Goal: Task Accomplishment & Management: Manage account settings

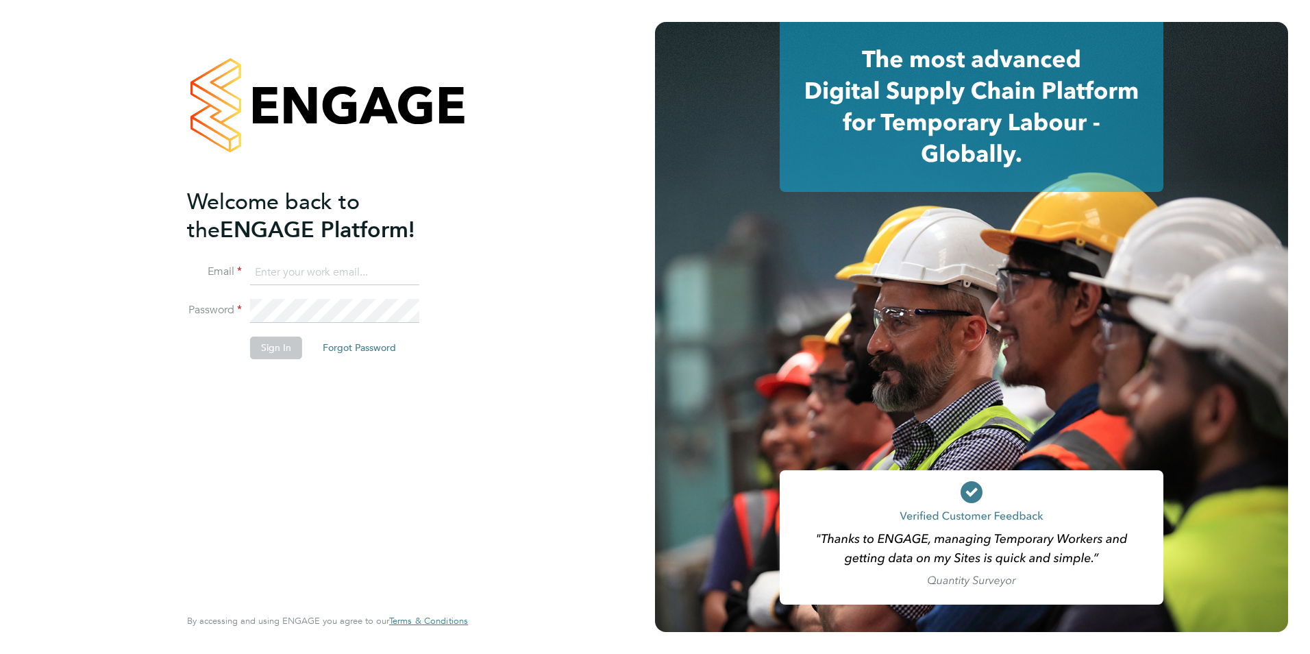
type input "lianne@northbuildrecruit.com"
click at [266, 343] on button "Sign In" at bounding box center [276, 347] width 52 height 22
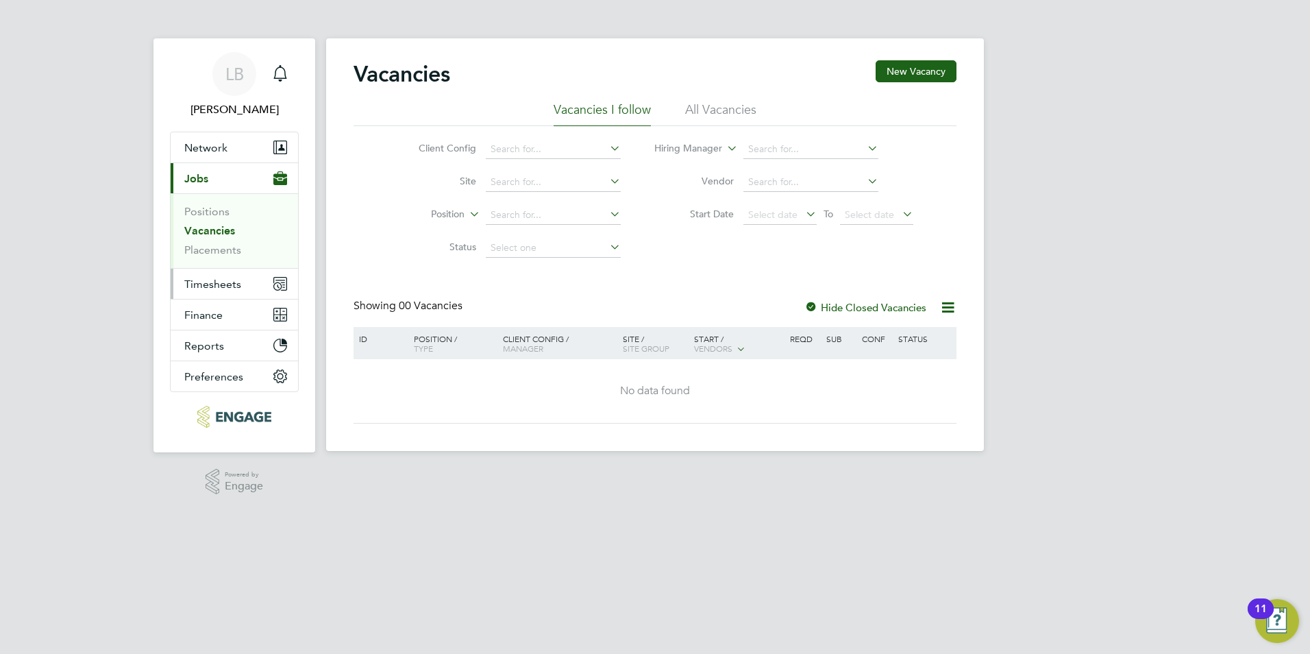
click at [234, 286] on span "Timesheets" at bounding box center [212, 284] width 57 height 13
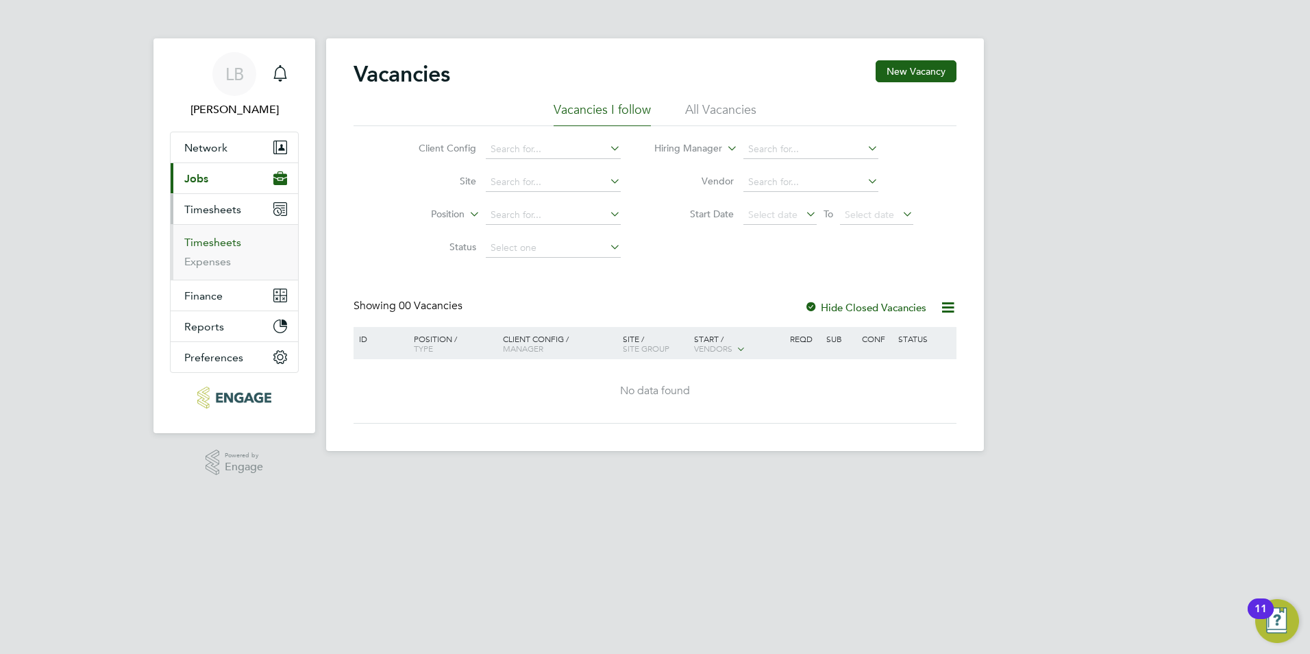
click at [219, 242] on link "Timesheets" at bounding box center [212, 242] width 57 height 13
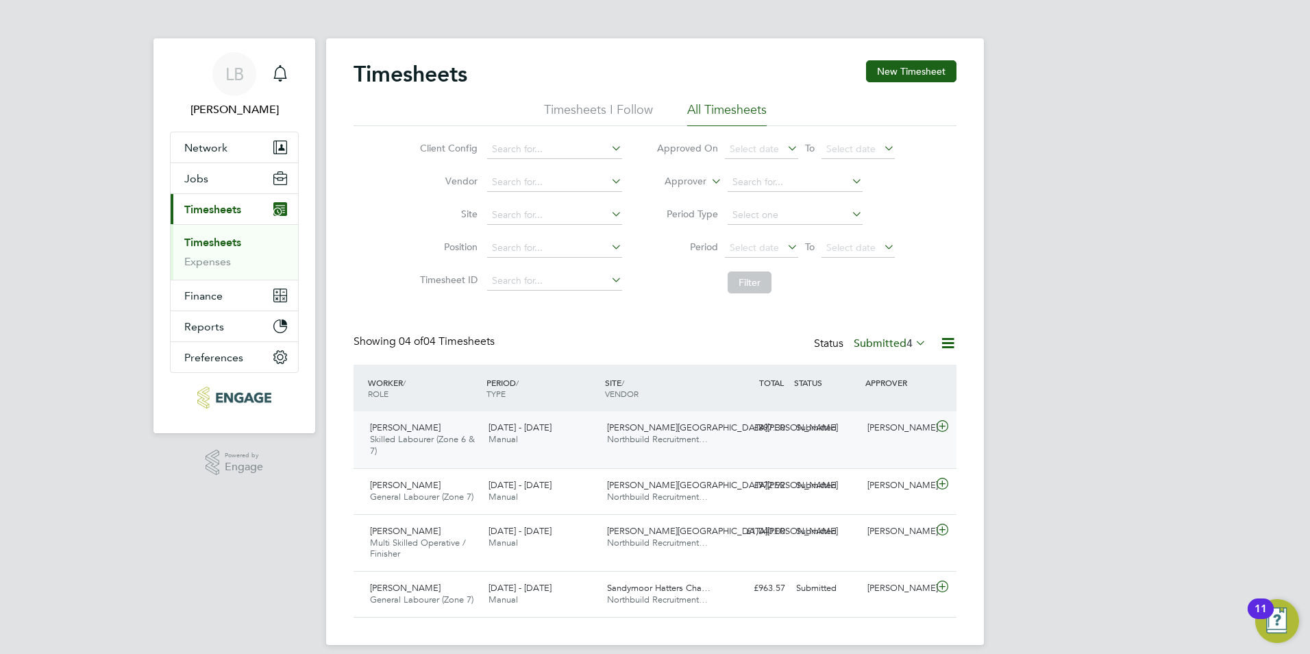
scroll to position [13, 0]
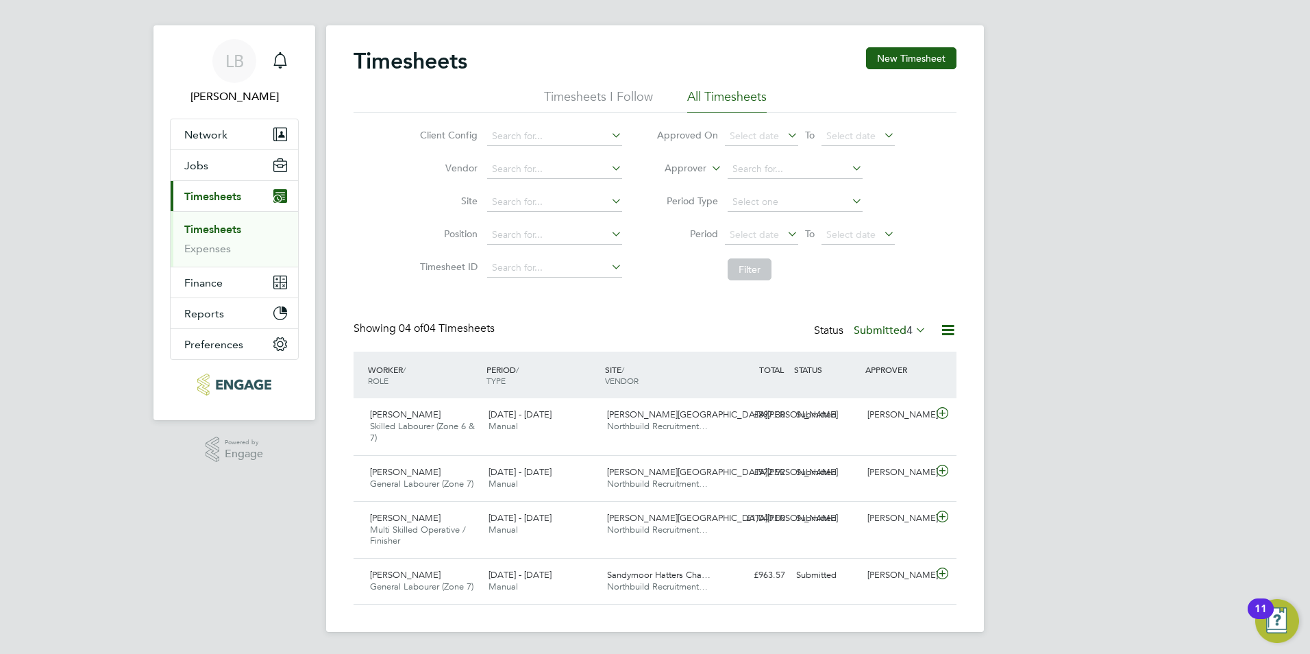
click at [621, 98] on li "Timesheets I Follow" at bounding box center [598, 100] width 109 height 25
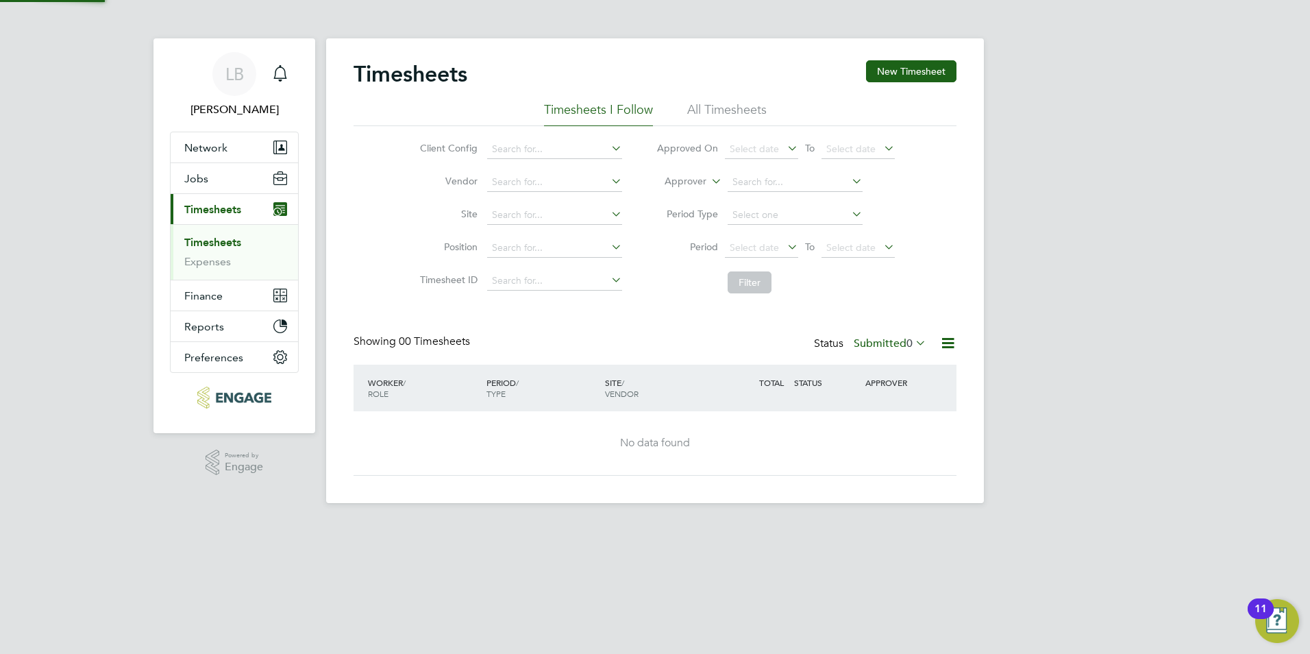
scroll to position [0, 0]
click at [723, 114] on li "All Timesheets" at bounding box center [726, 113] width 79 height 25
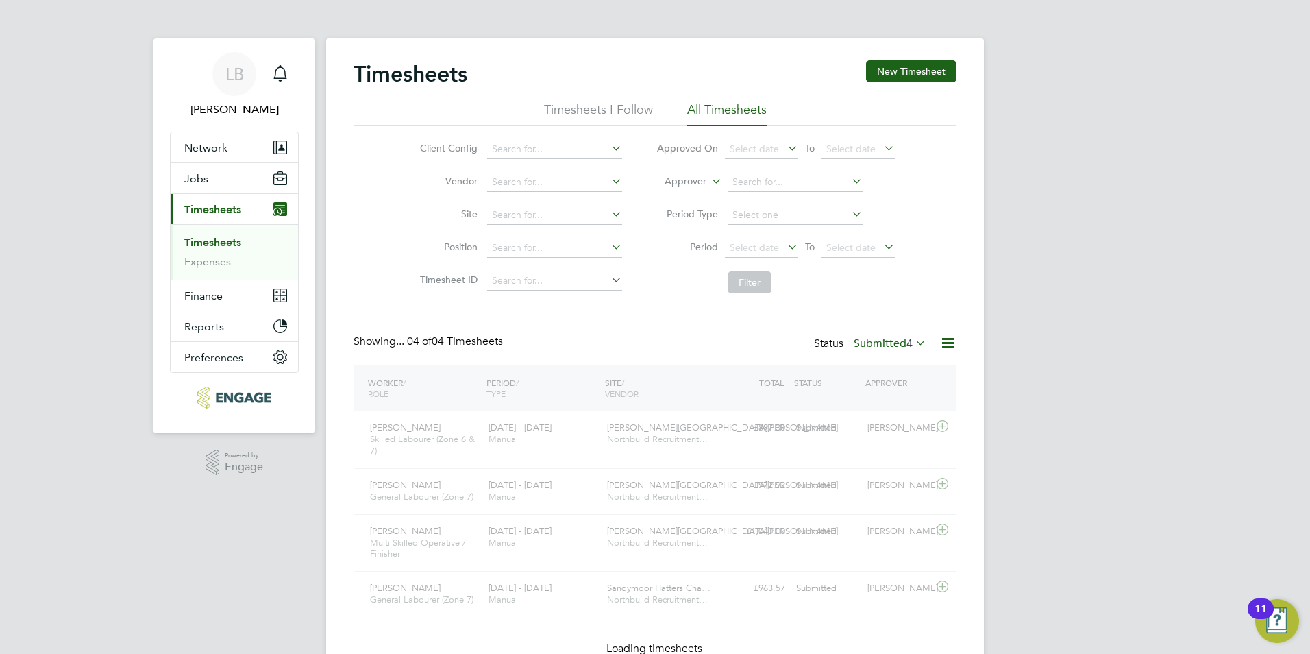
scroll to position [46, 119]
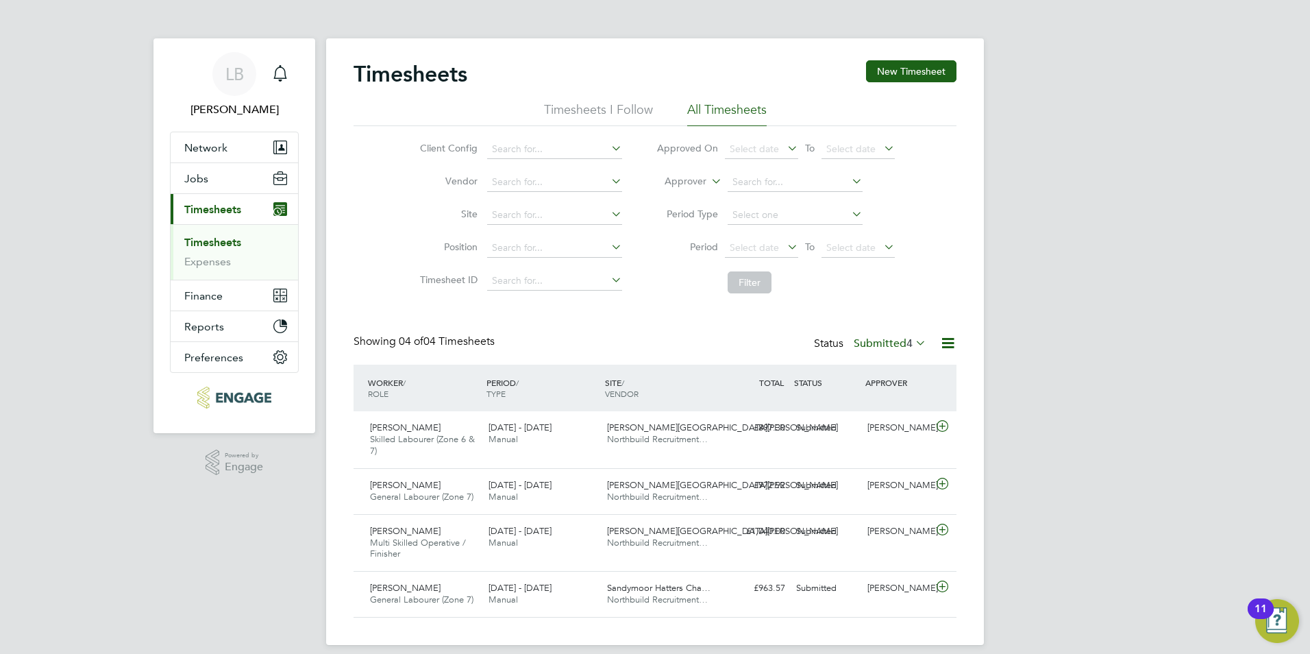
click at [913, 339] on icon at bounding box center [913, 342] width 0 height 19
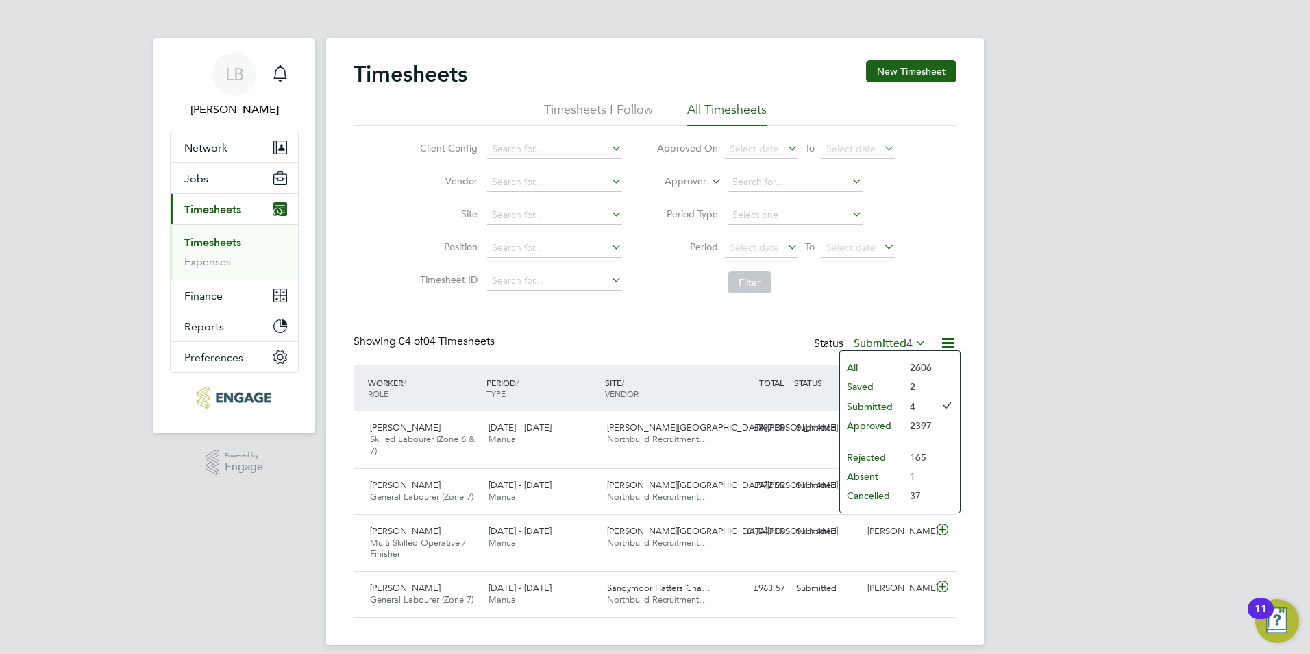
click at [920, 421] on li "2397" at bounding box center [917, 425] width 29 height 19
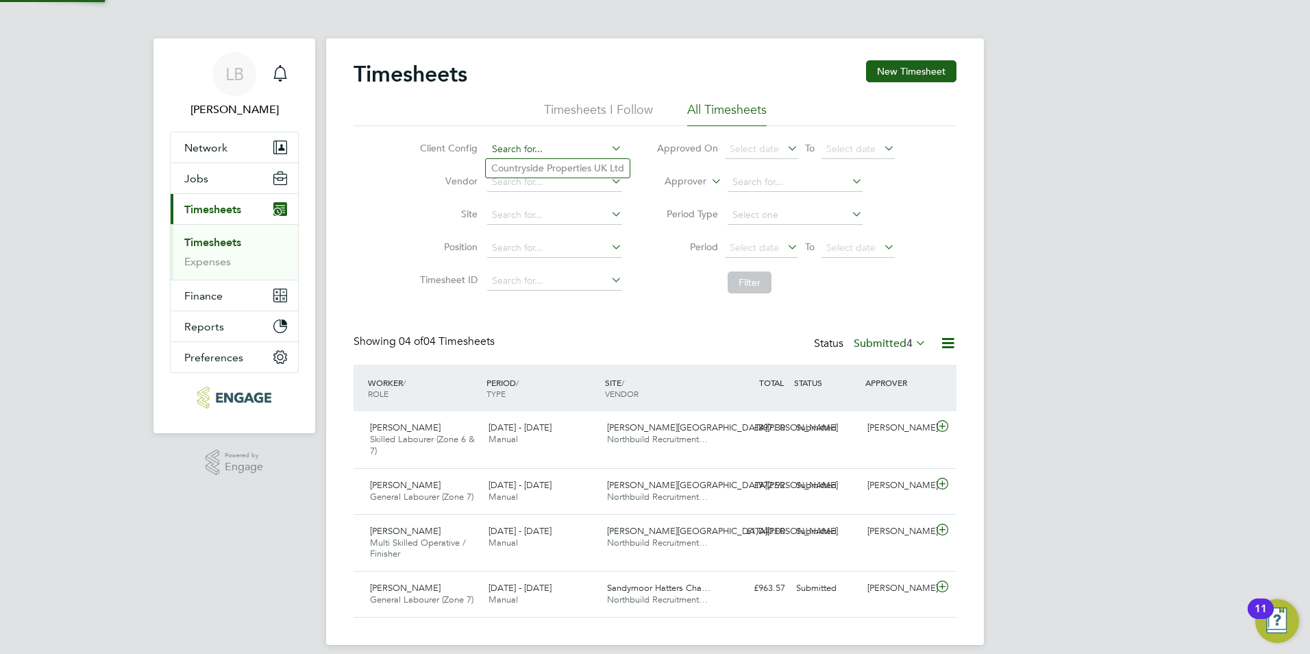
click at [535, 148] on input at bounding box center [554, 149] width 135 height 19
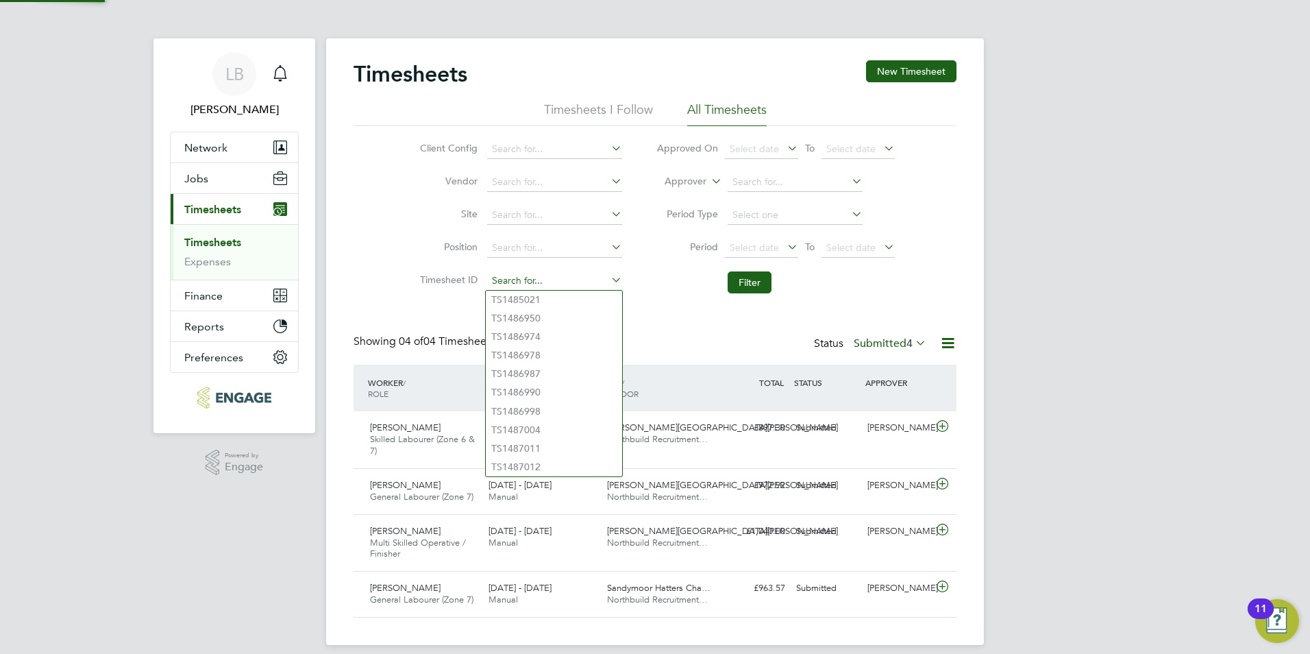
click at [519, 272] on input at bounding box center [554, 280] width 135 height 19
paste input "TS1830924"
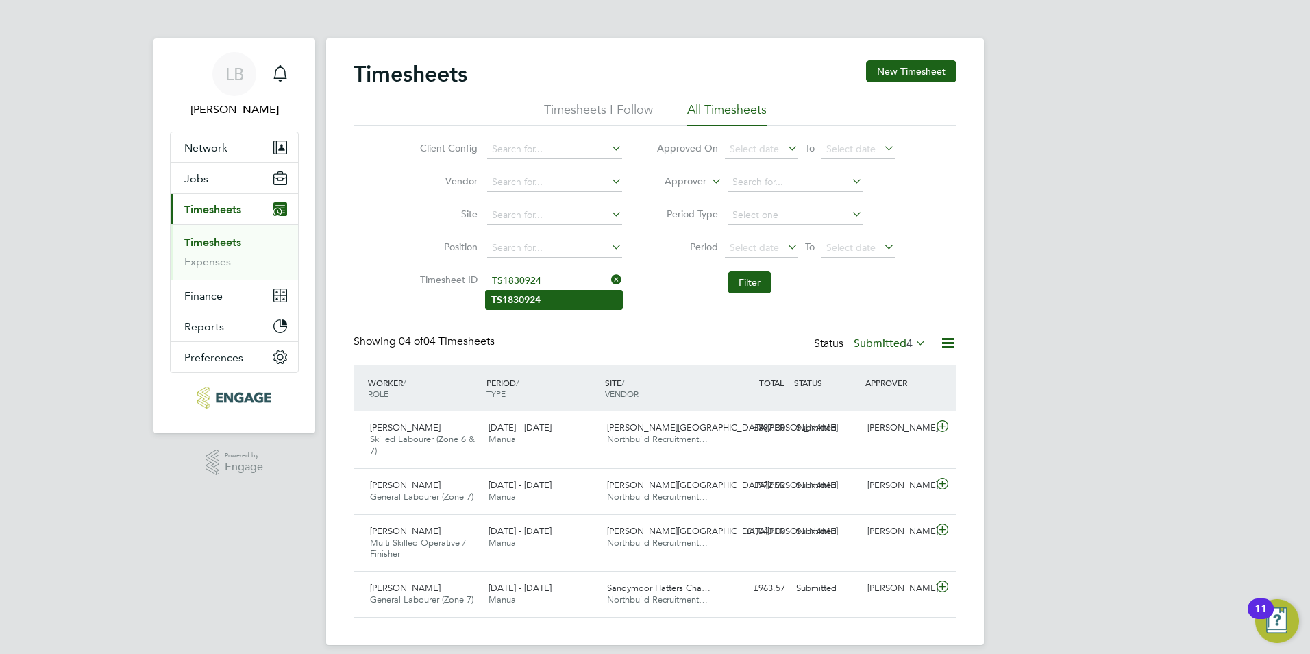
type input "TS1830924"
click at [588, 300] on li "TS1830924" at bounding box center [554, 300] width 136 height 19
click at [744, 286] on button "Filter" at bounding box center [750, 282] width 44 height 22
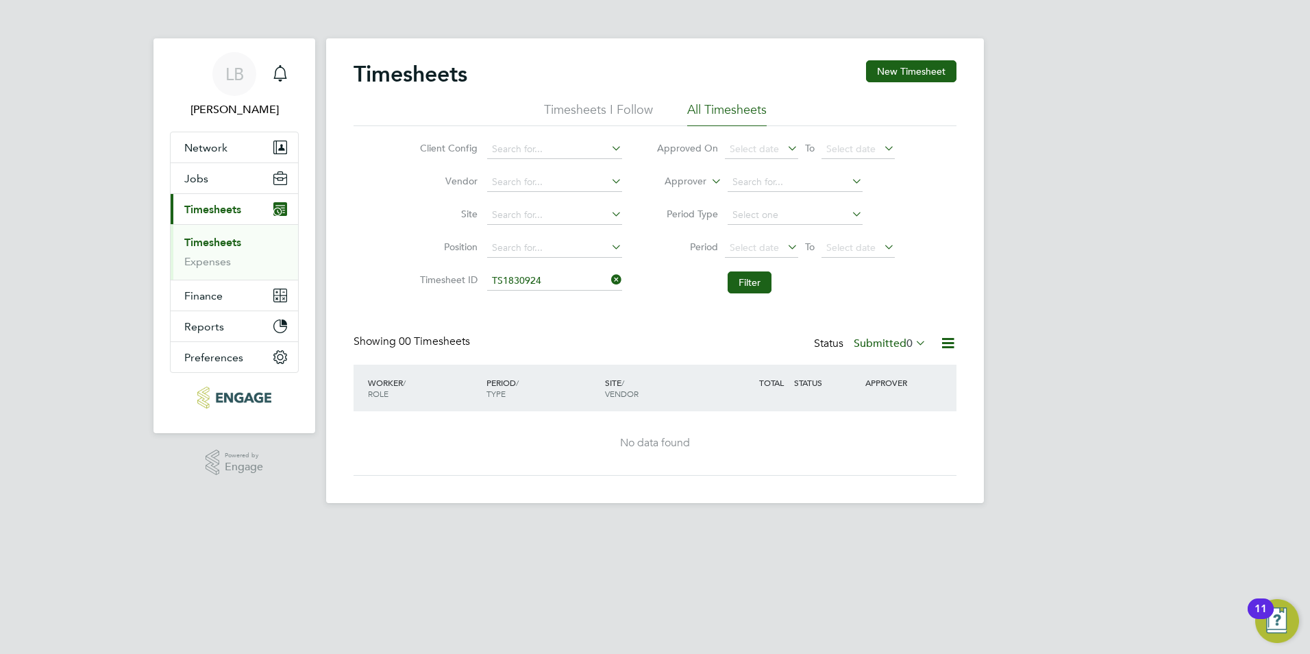
click at [609, 280] on icon at bounding box center [609, 279] width 0 height 19
click at [913, 341] on icon at bounding box center [913, 342] width 0 height 19
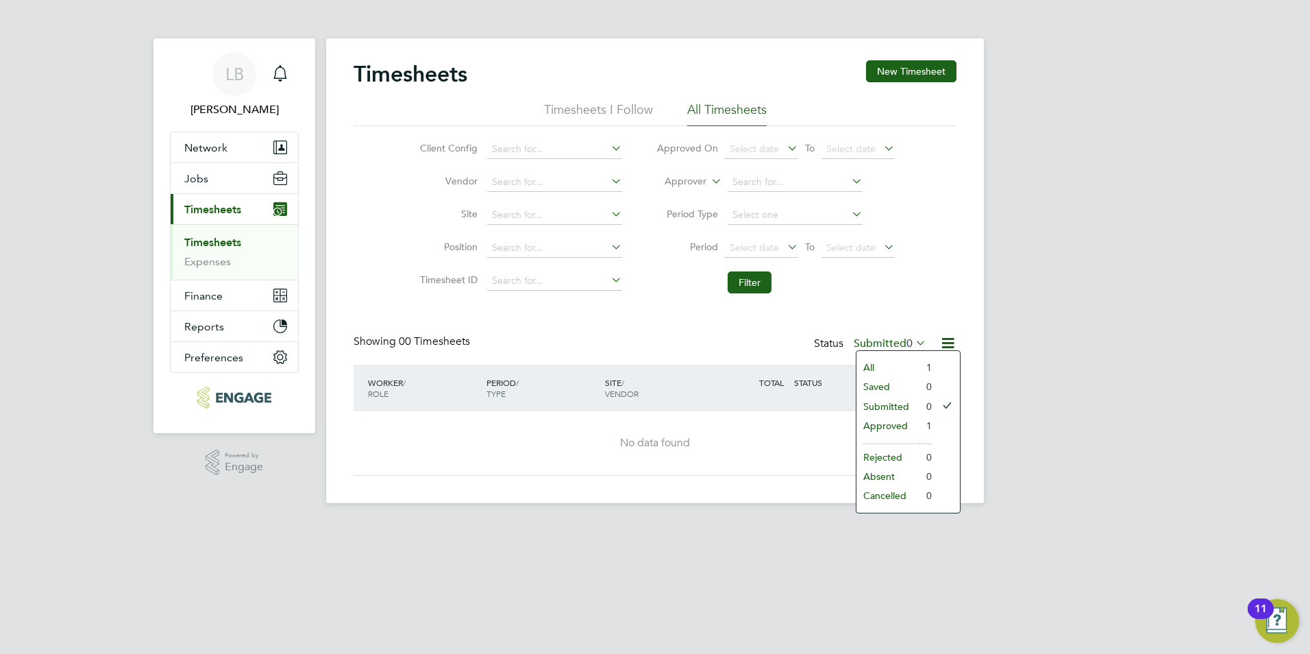
click at [214, 214] on span "Timesheets" at bounding box center [212, 209] width 57 height 13
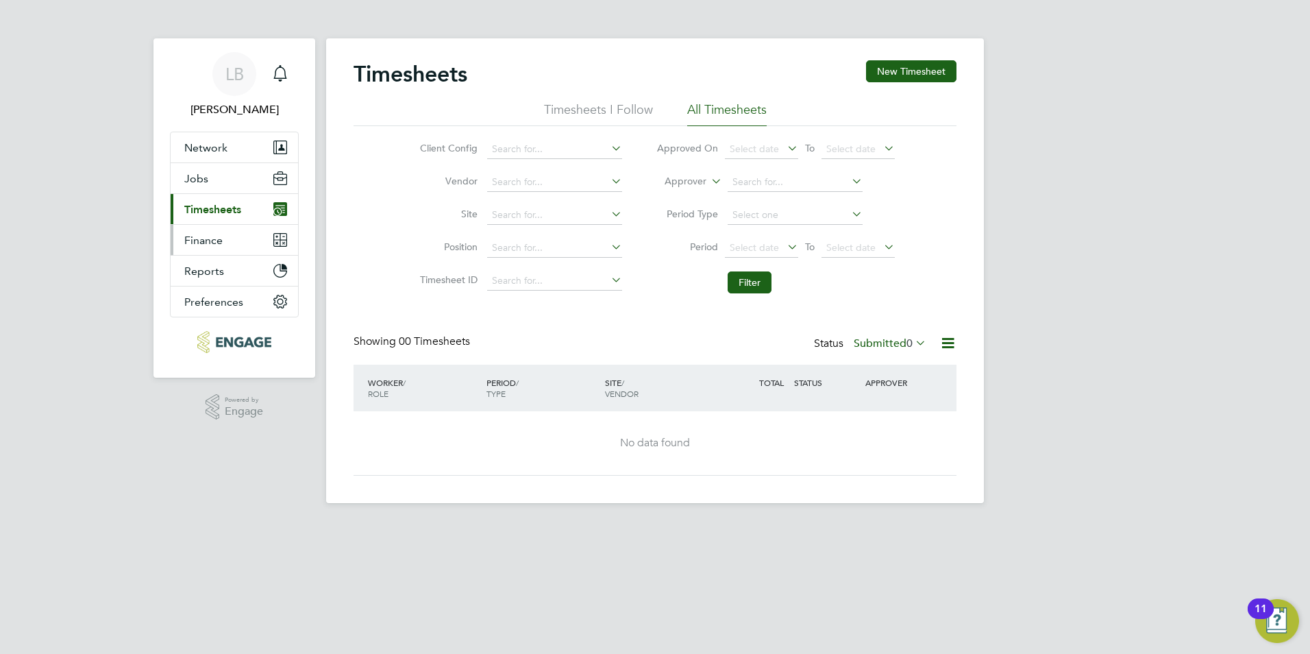
click at [225, 239] on button "Finance" at bounding box center [234, 240] width 127 height 30
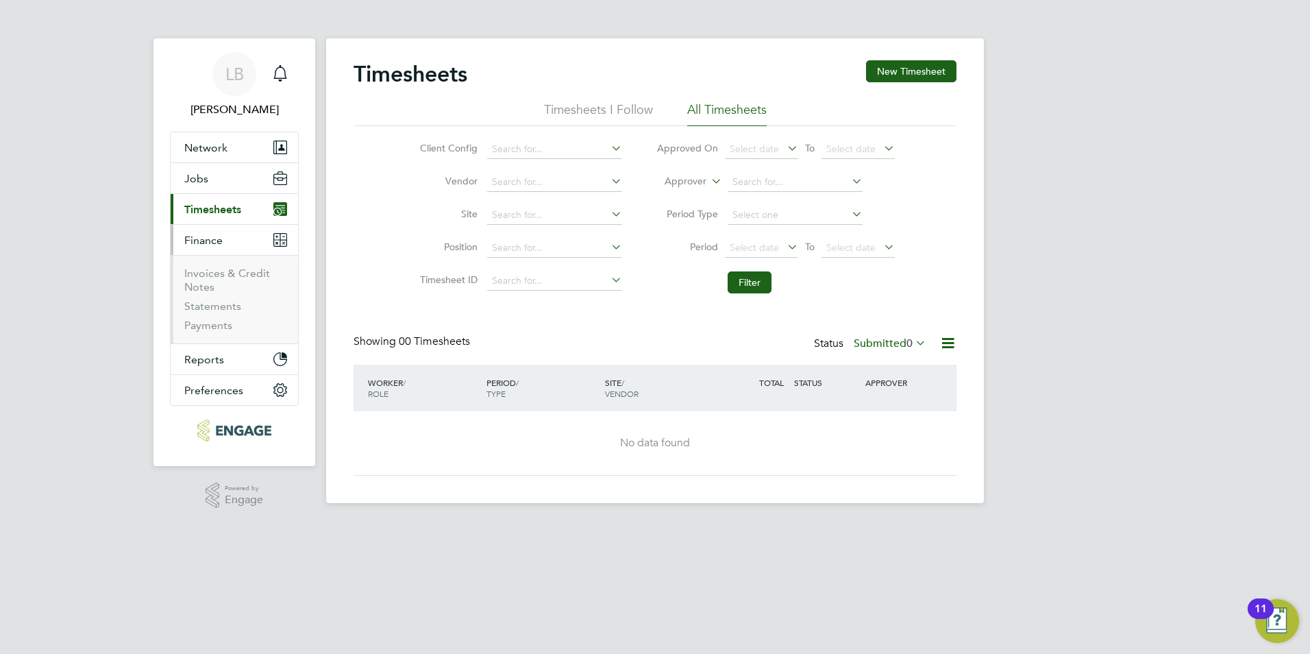
click at [219, 213] on span "Timesheets" at bounding box center [212, 209] width 57 height 13
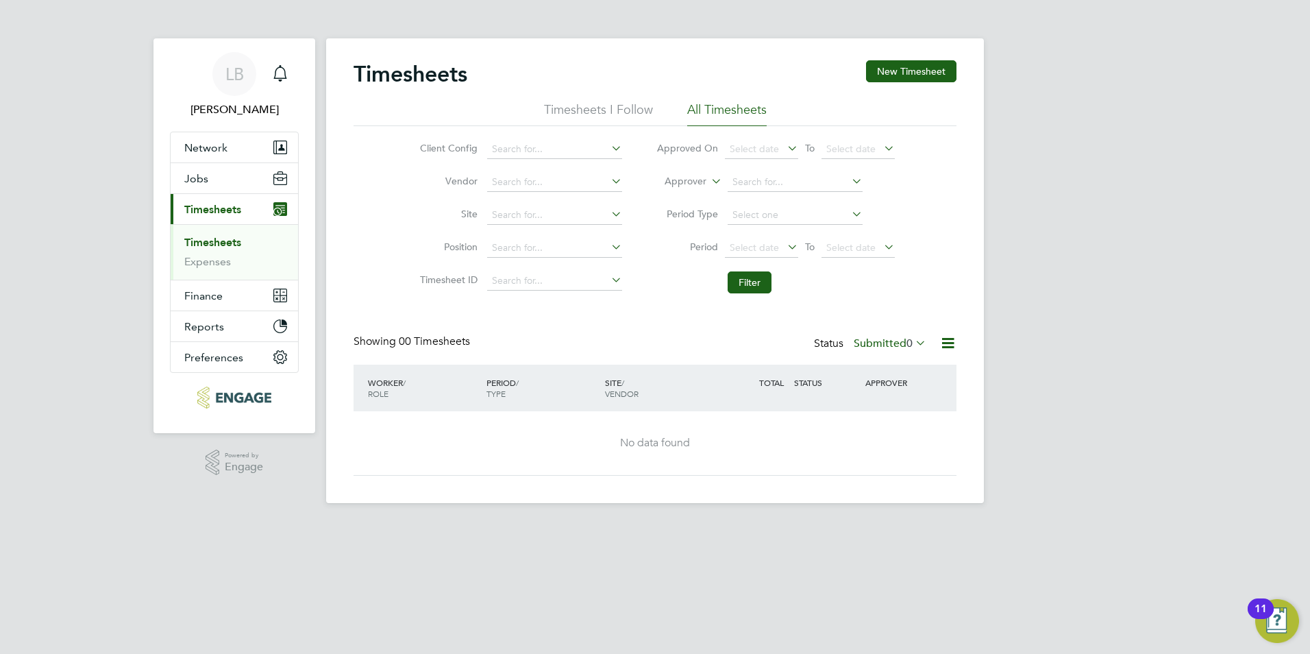
click at [943, 339] on icon at bounding box center [948, 342] width 17 height 17
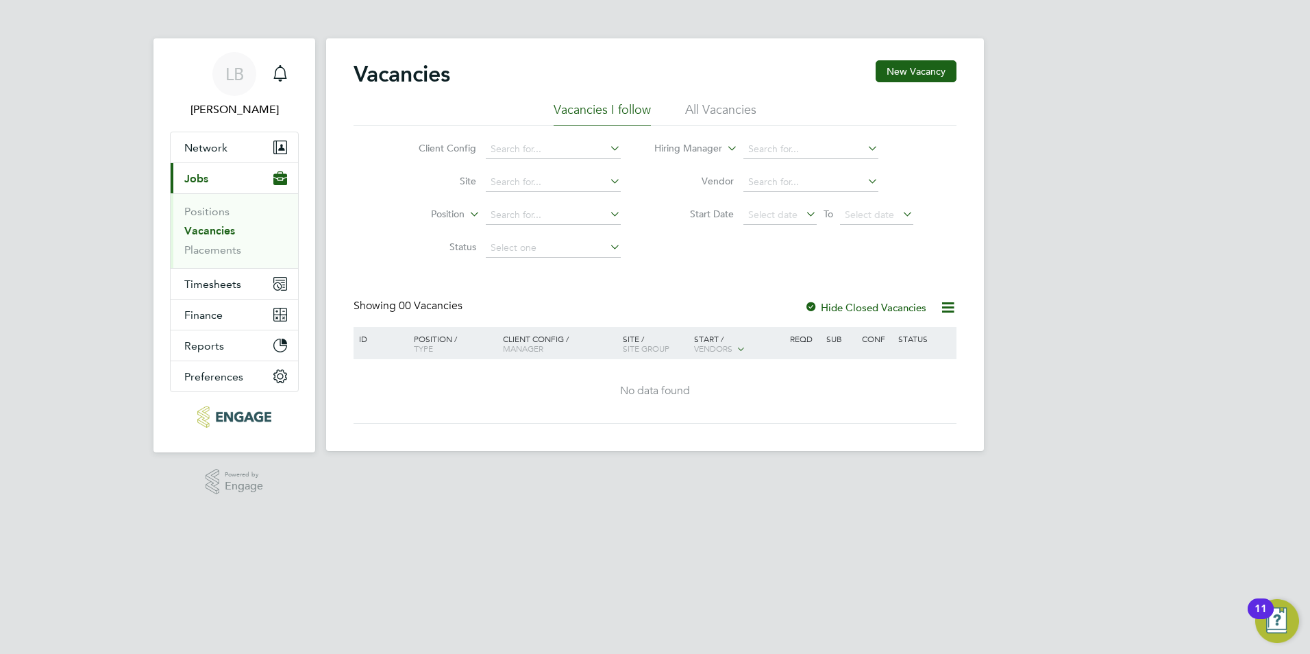
click at [711, 106] on li "All Vacancies" at bounding box center [720, 113] width 71 height 25
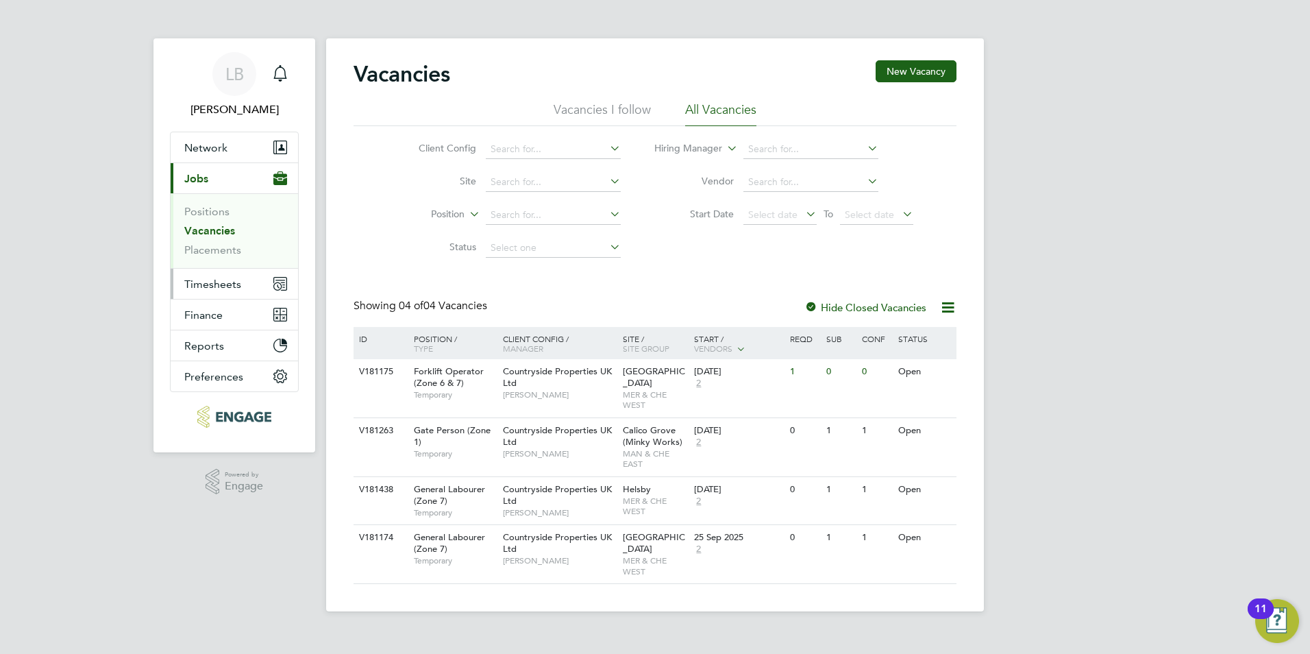
click at [208, 284] on span "Timesheets" at bounding box center [212, 284] width 57 height 13
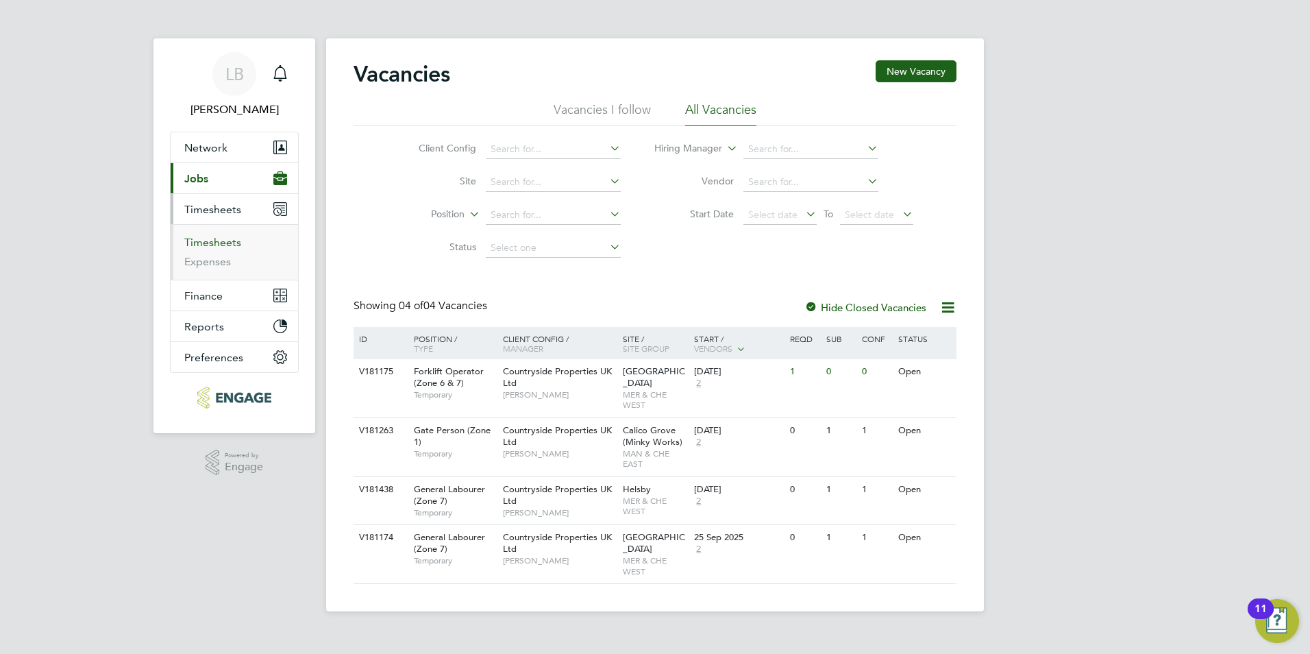
click at [229, 241] on link "Timesheets" at bounding box center [212, 242] width 57 height 13
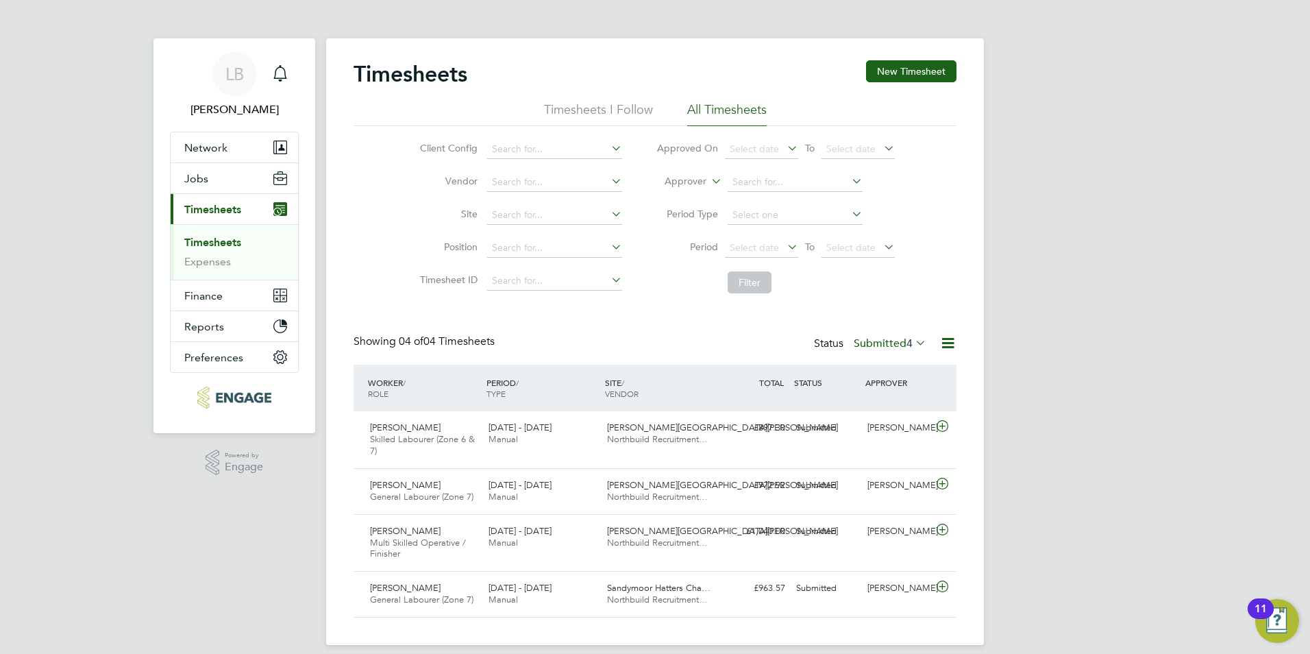
click at [609, 245] on icon at bounding box center [609, 246] width 0 height 19
click at [211, 241] on link "Timesheets" at bounding box center [212, 242] width 57 height 13
click at [913, 342] on icon at bounding box center [913, 342] width 0 height 19
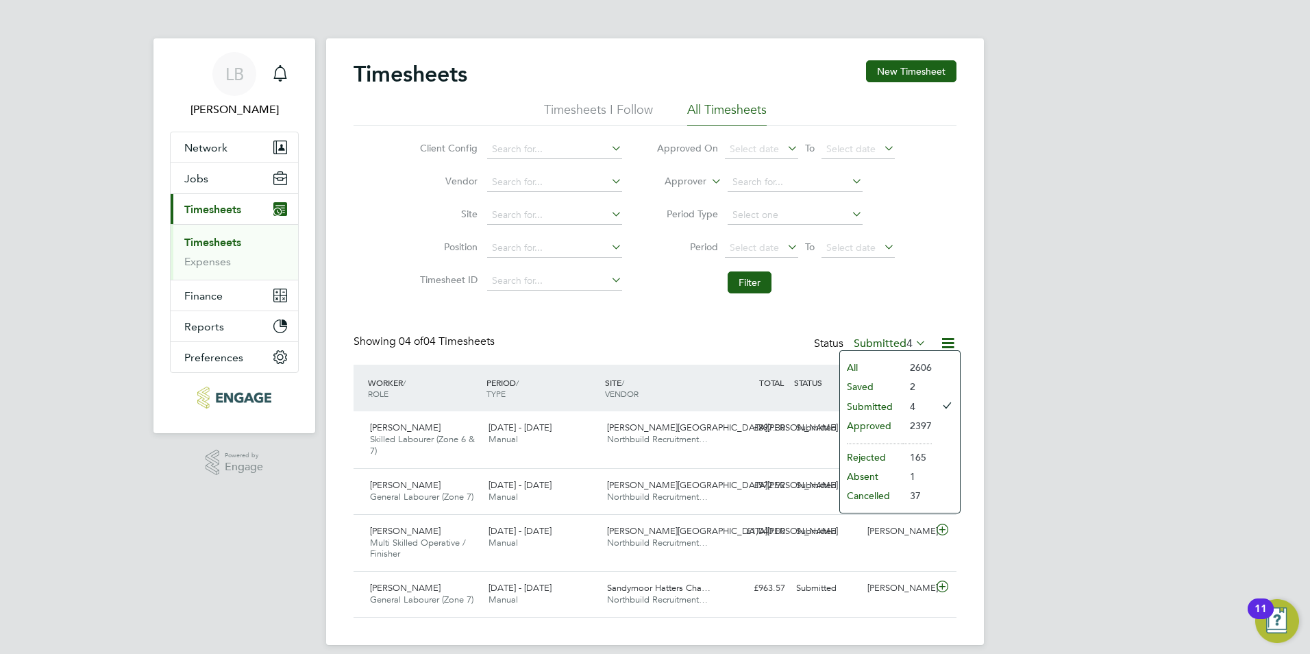
click at [868, 427] on li "Approved" at bounding box center [871, 425] width 63 height 19
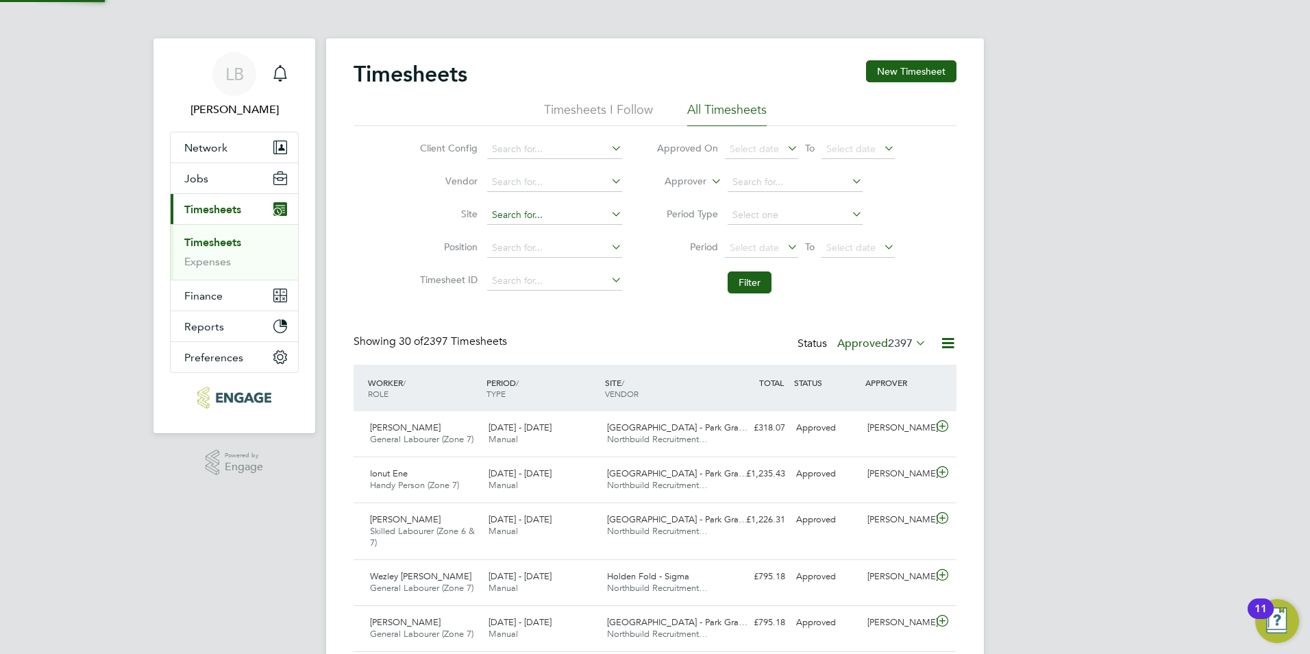
scroll to position [46, 119]
click at [820, 214] on input at bounding box center [795, 215] width 135 height 19
click at [652, 239] on li "Period Select date To Select date" at bounding box center [775, 248] width 273 height 33
click at [766, 149] on span "Select date" at bounding box center [754, 149] width 49 height 12
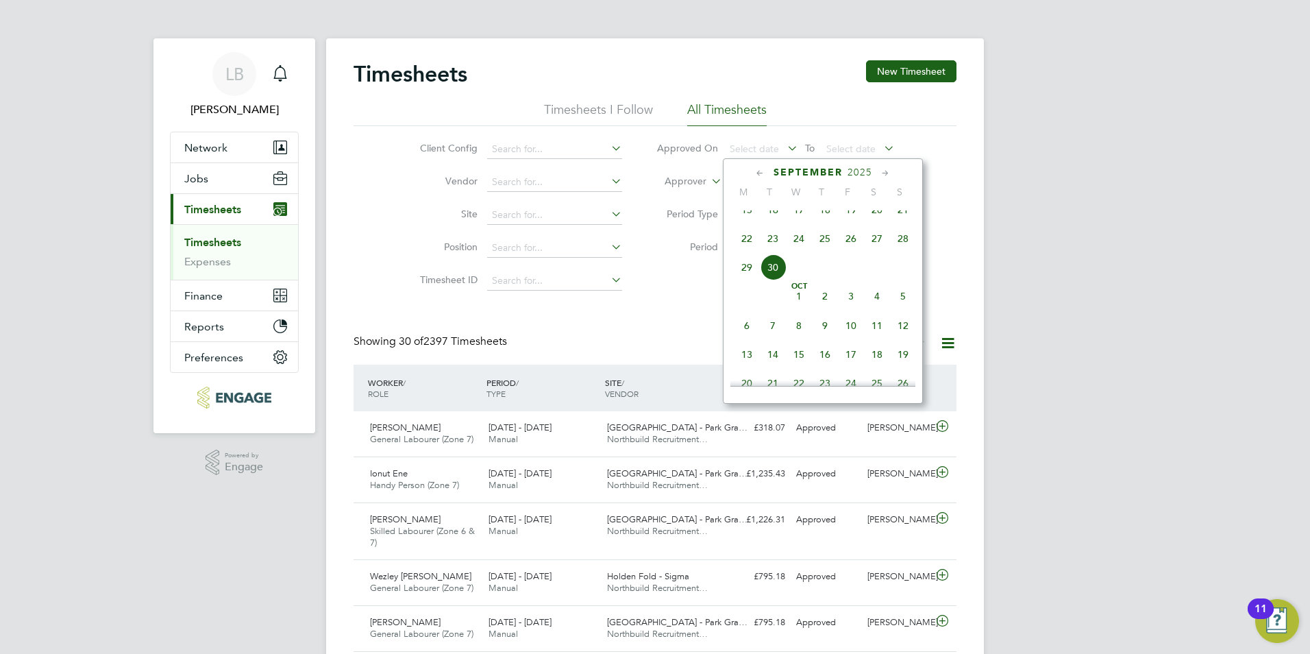
click at [746, 278] on span "29" at bounding box center [747, 267] width 26 height 26
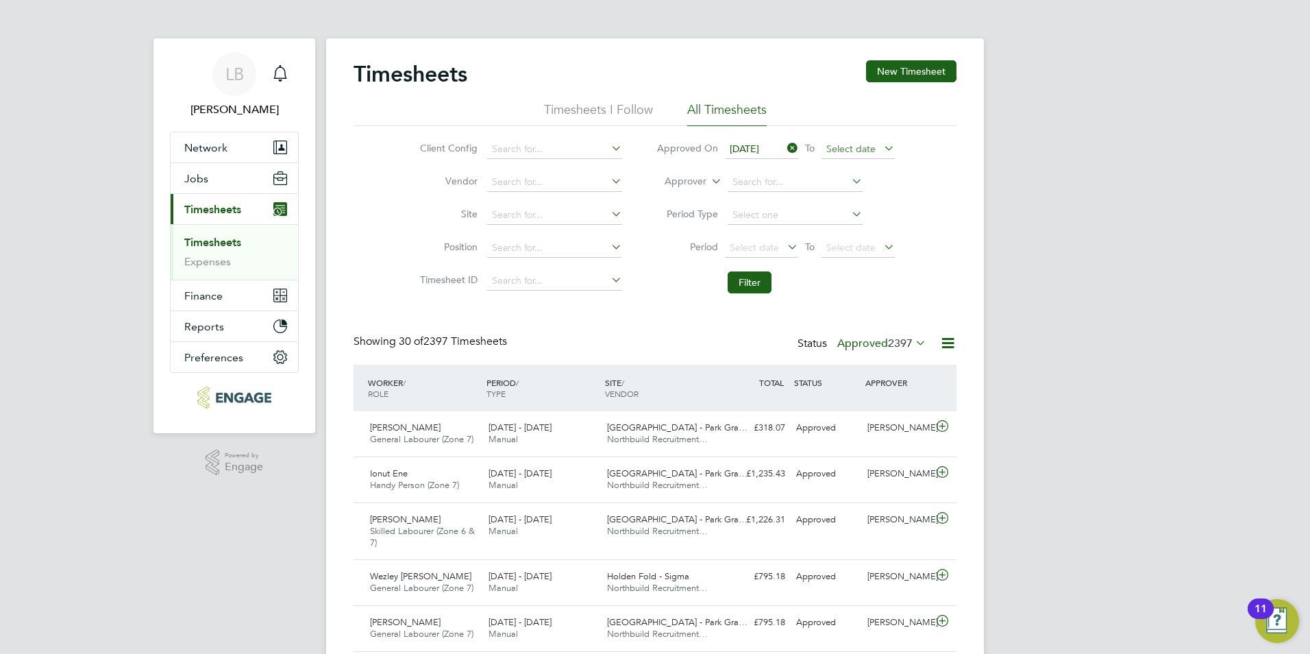
click at [846, 153] on span "Select date" at bounding box center [850, 149] width 49 height 12
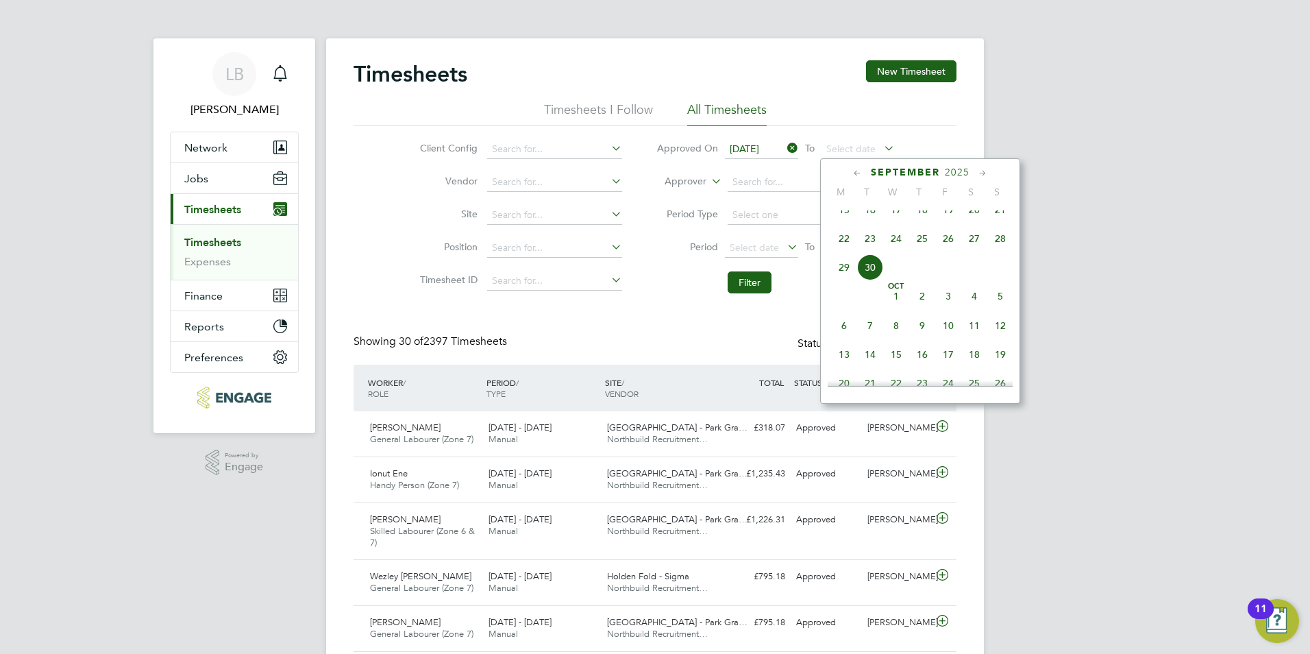
click at [864, 280] on span "30" at bounding box center [870, 267] width 26 height 26
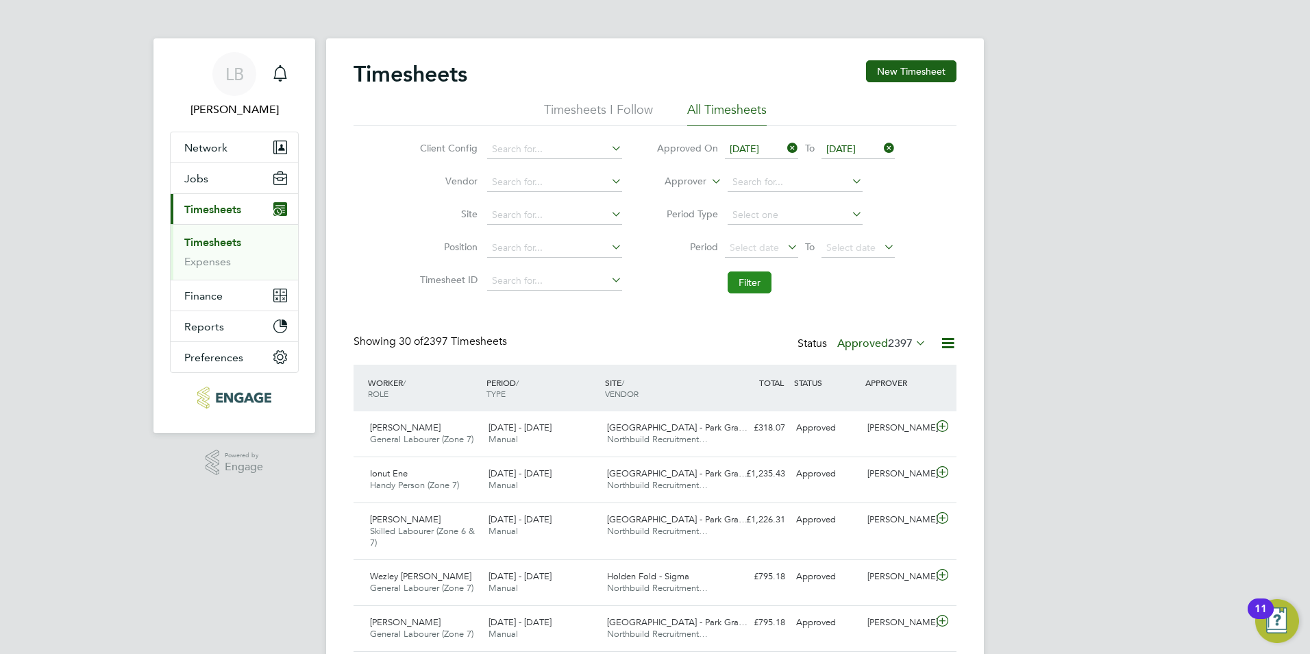
click at [741, 284] on button "Filter" at bounding box center [750, 282] width 44 height 22
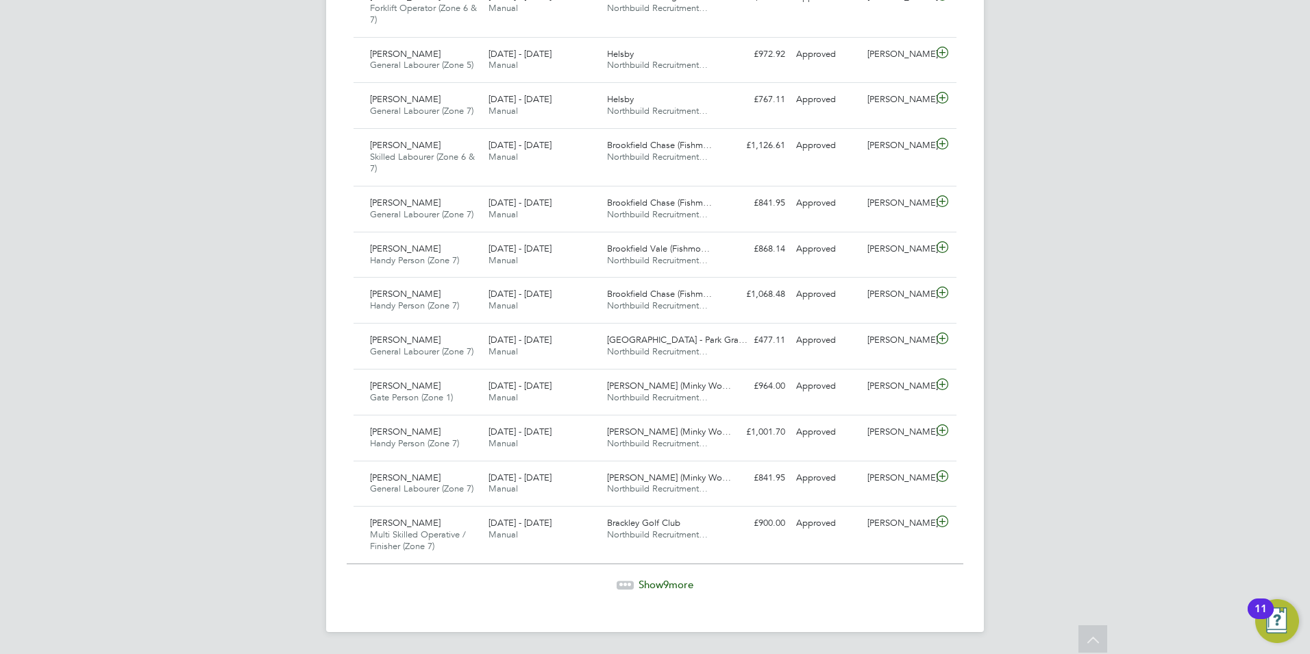
click at [641, 587] on span "Show 9 more" at bounding box center [666, 584] width 55 height 13
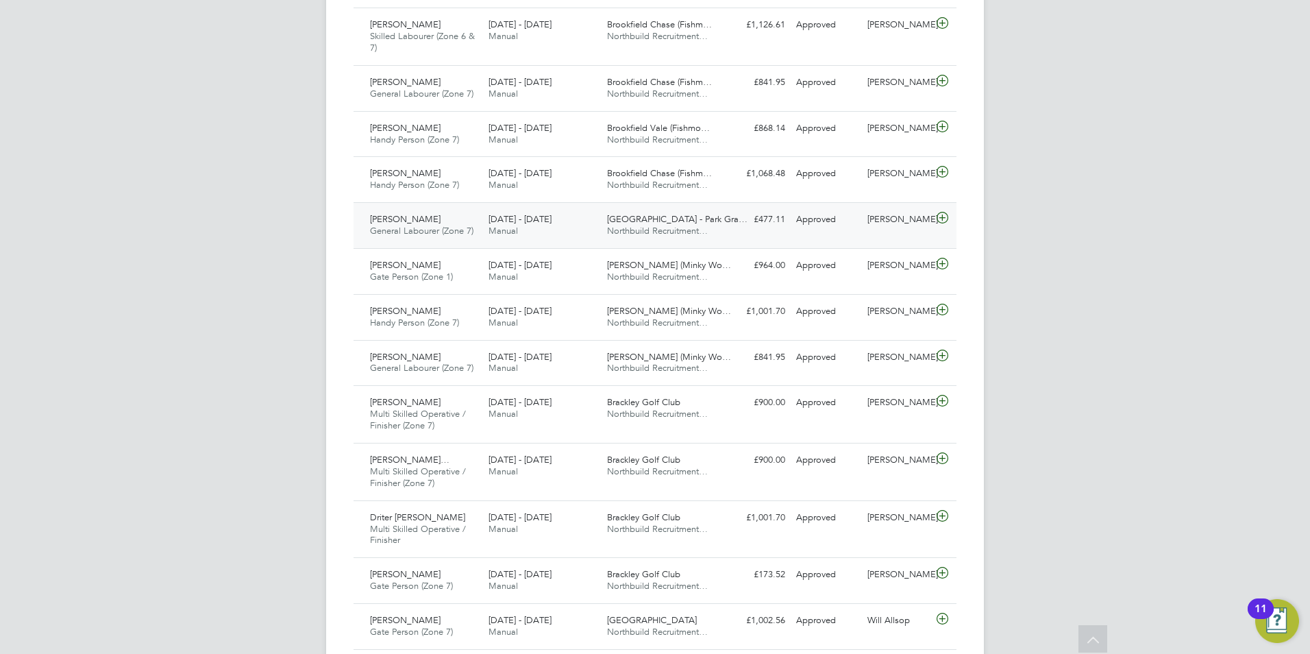
click at [450, 216] on div "Shaun Taylor General Labourer (Zone 7) 22 - 28 Sep 2025" at bounding box center [424, 225] width 119 height 34
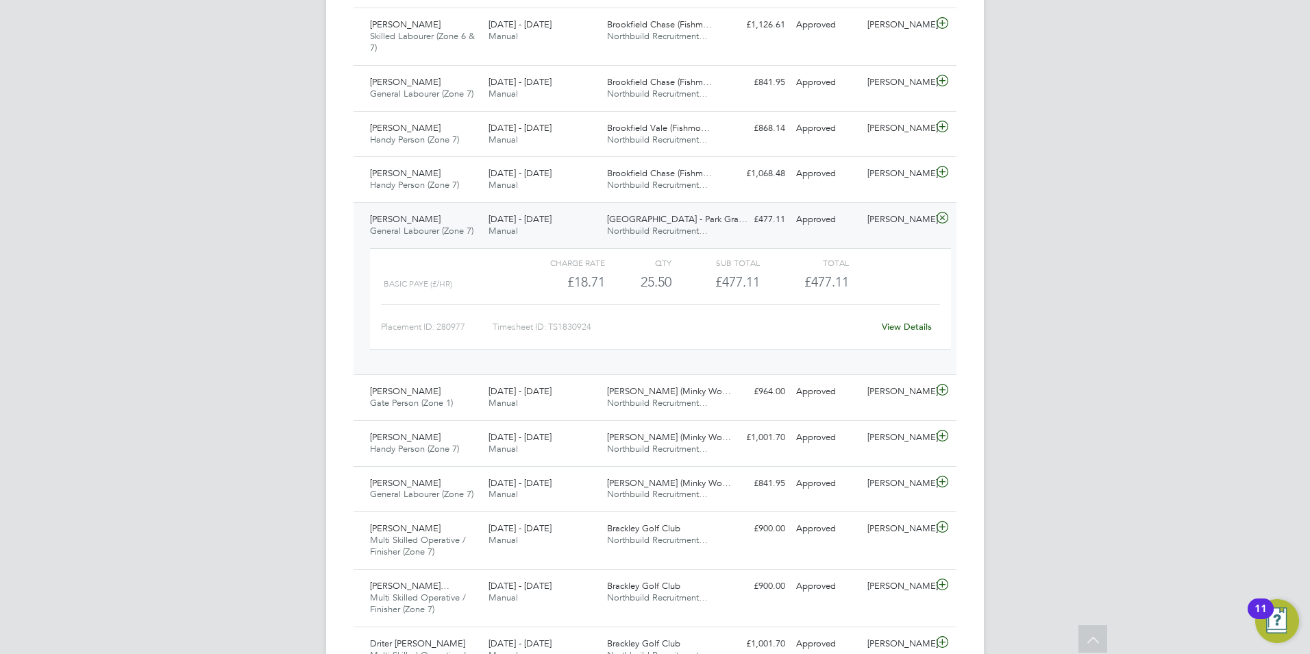
click at [474, 267] on div at bounding box center [450, 262] width 133 height 16
click at [907, 328] on link "View Details" at bounding box center [907, 327] width 50 height 12
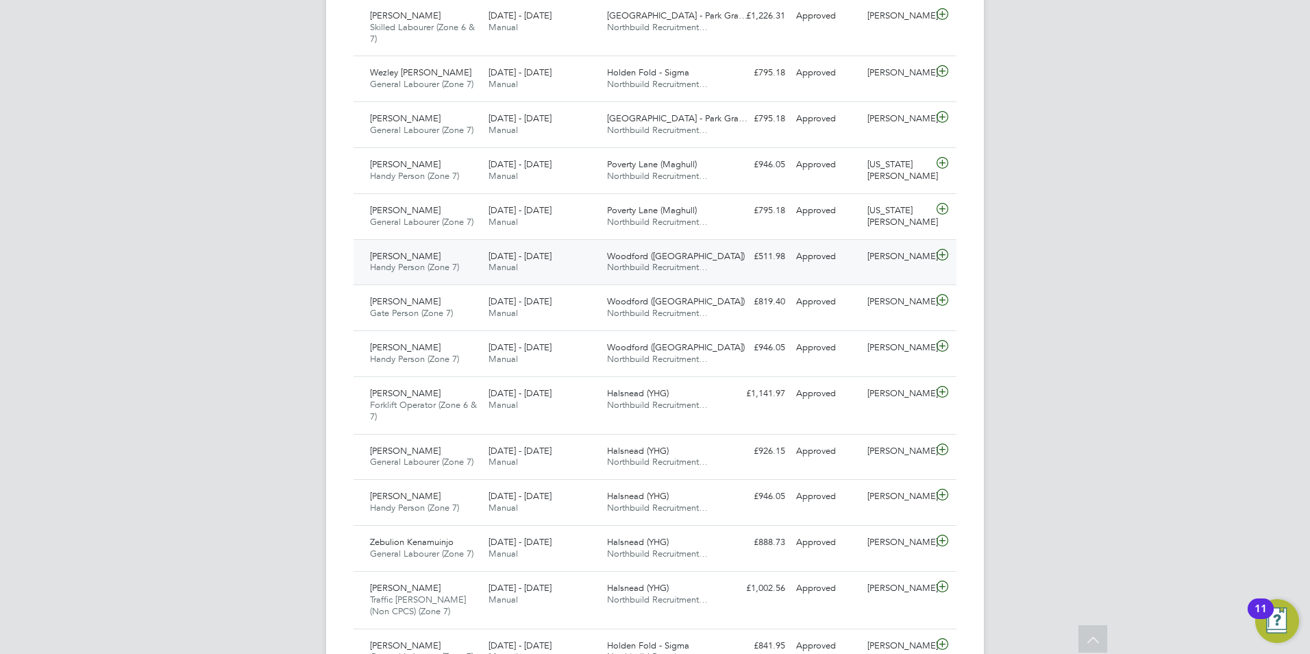
scroll to position [519, 0]
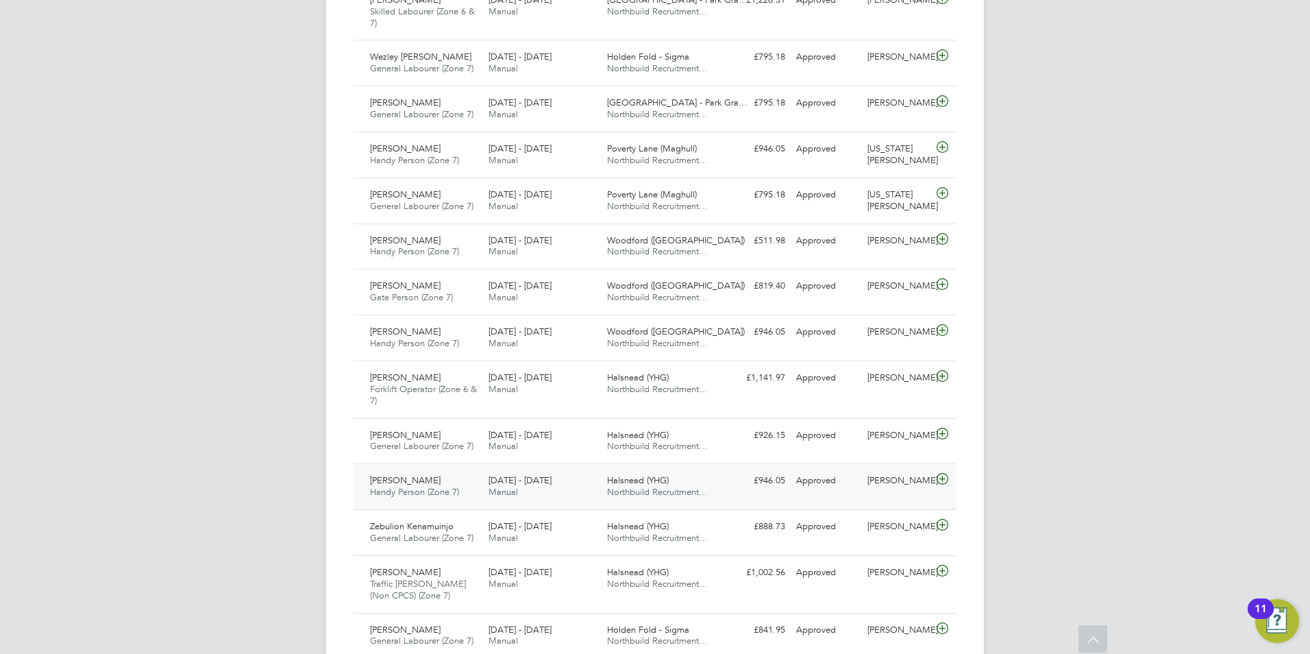
click at [531, 482] on span "22 - 28 Sep 2025" at bounding box center [520, 480] width 63 height 12
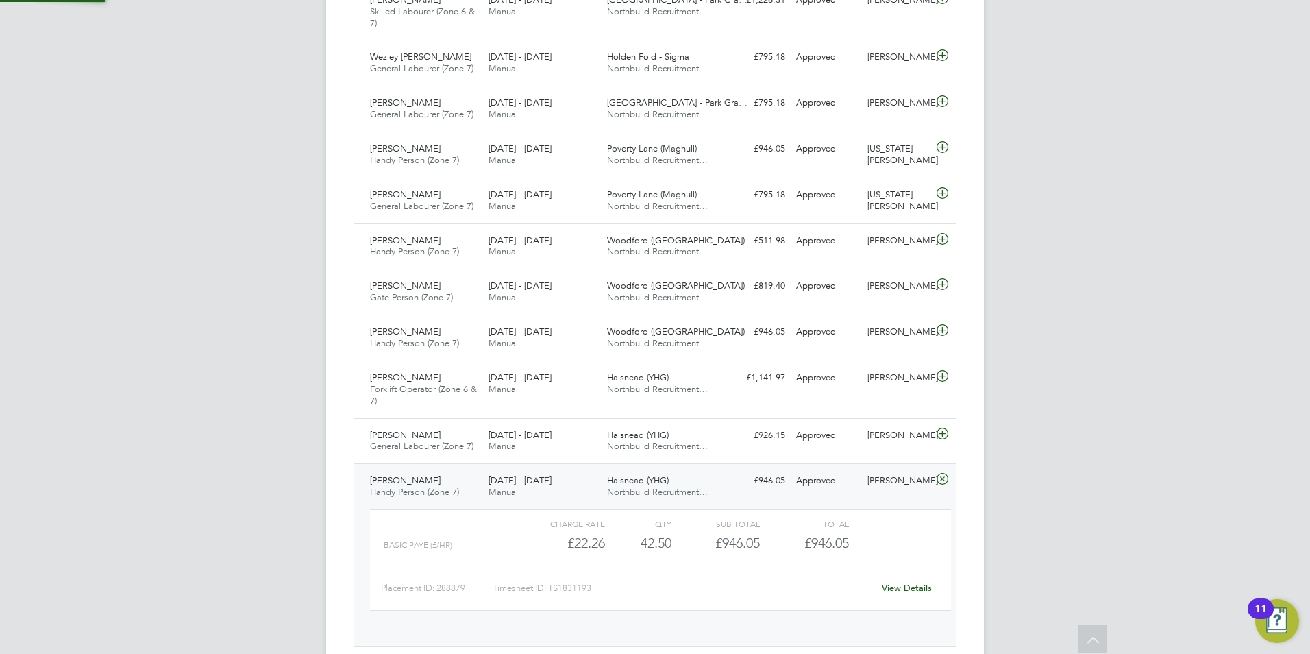
scroll to position [23, 134]
click at [905, 586] on link "View Details" at bounding box center [907, 588] width 50 height 12
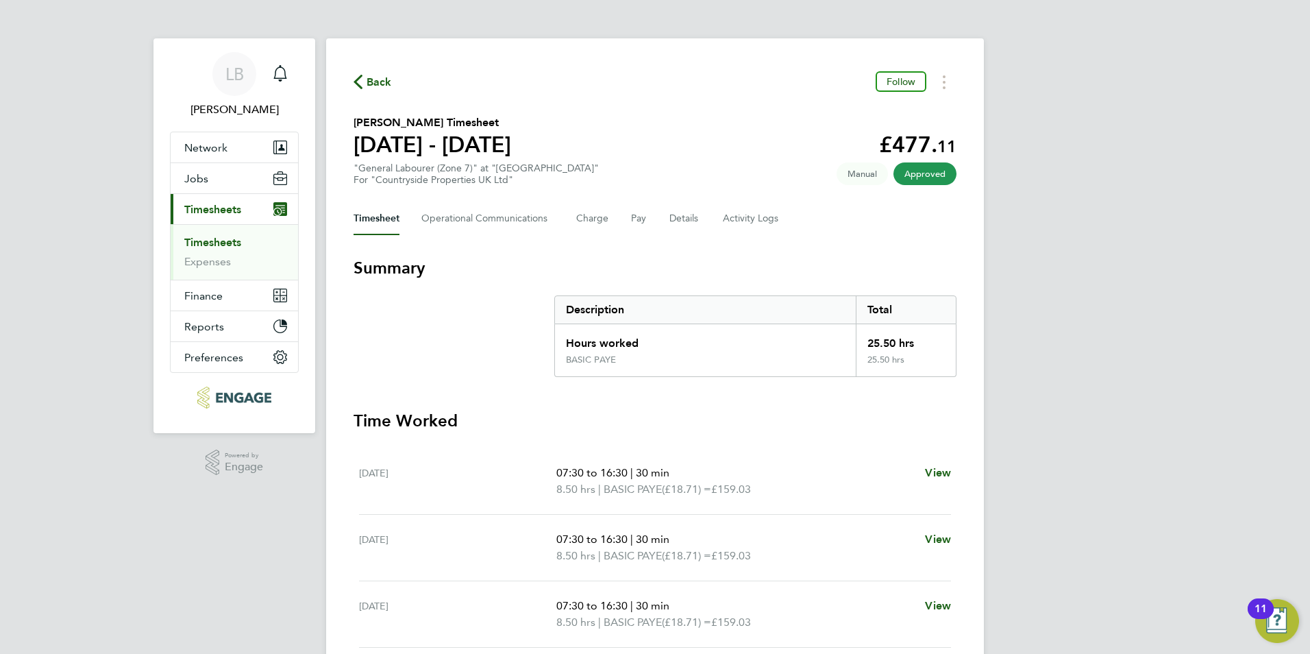
click at [382, 79] on span "Back" at bounding box center [379, 82] width 25 height 16
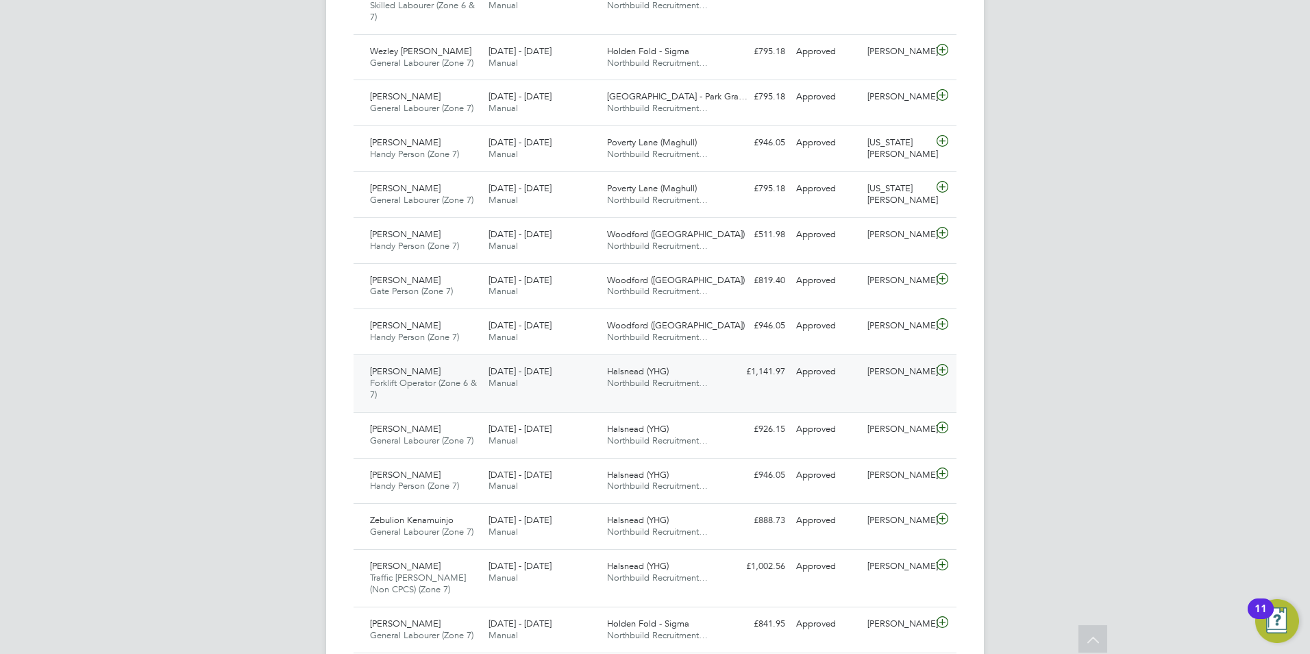
click at [490, 376] on span "22 - 28 Sep 2025" at bounding box center [520, 371] width 63 height 12
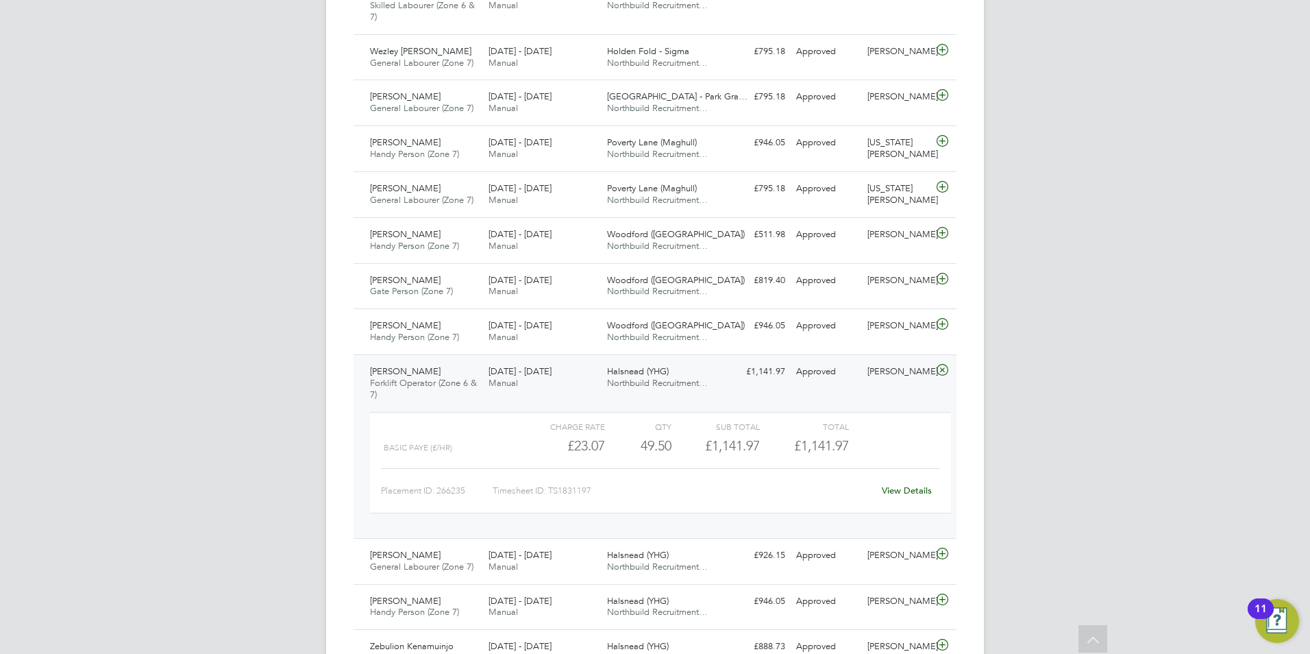
click at [917, 493] on link "View Details" at bounding box center [907, 490] width 50 height 12
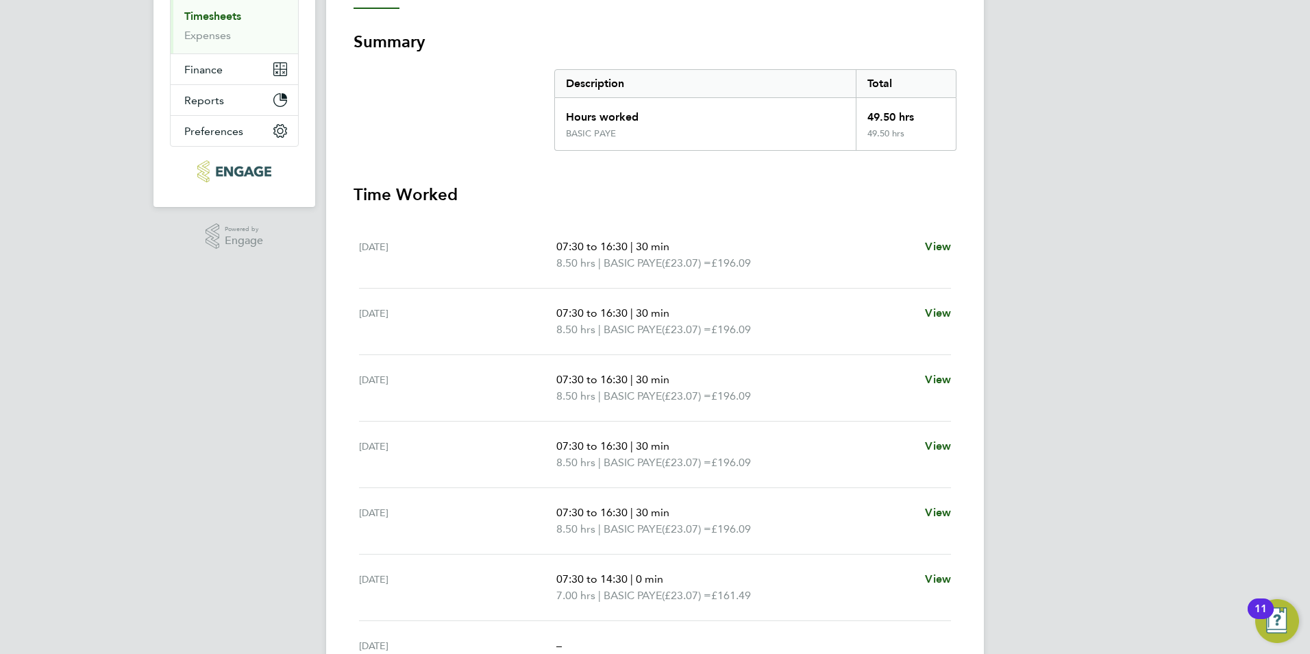
scroll to position [24, 0]
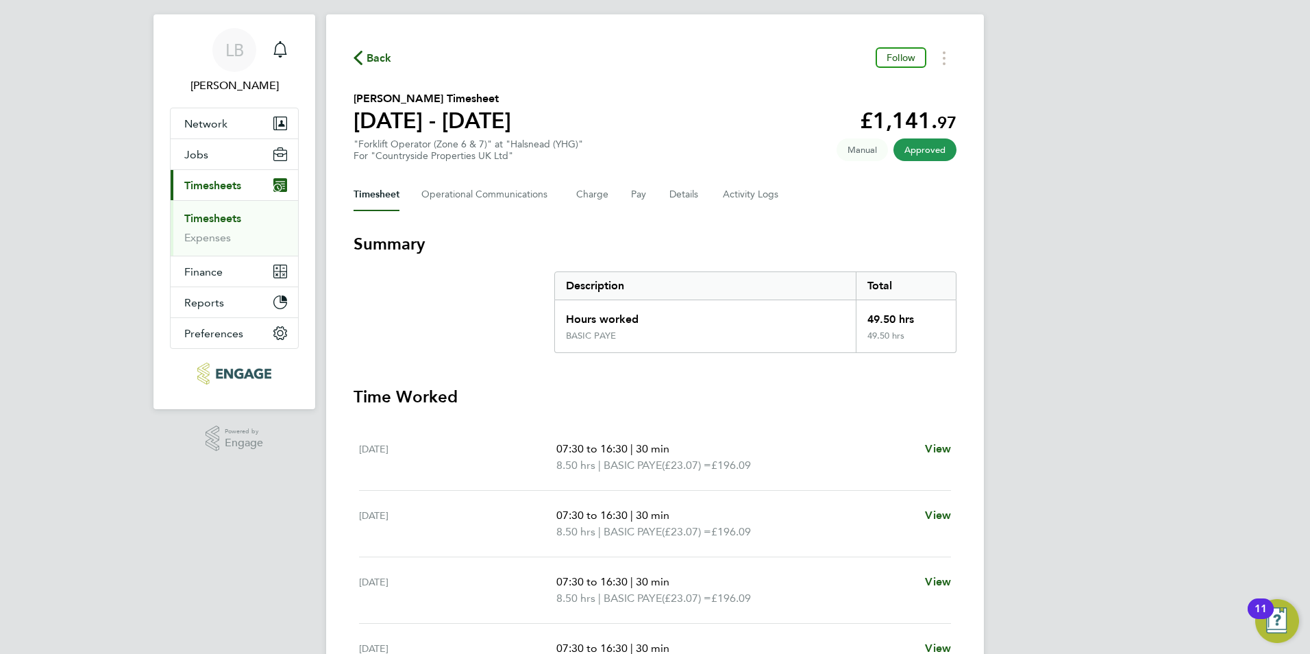
click at [367, 60] on span "Back" at bounding box center [379, 58] width 25 height 16
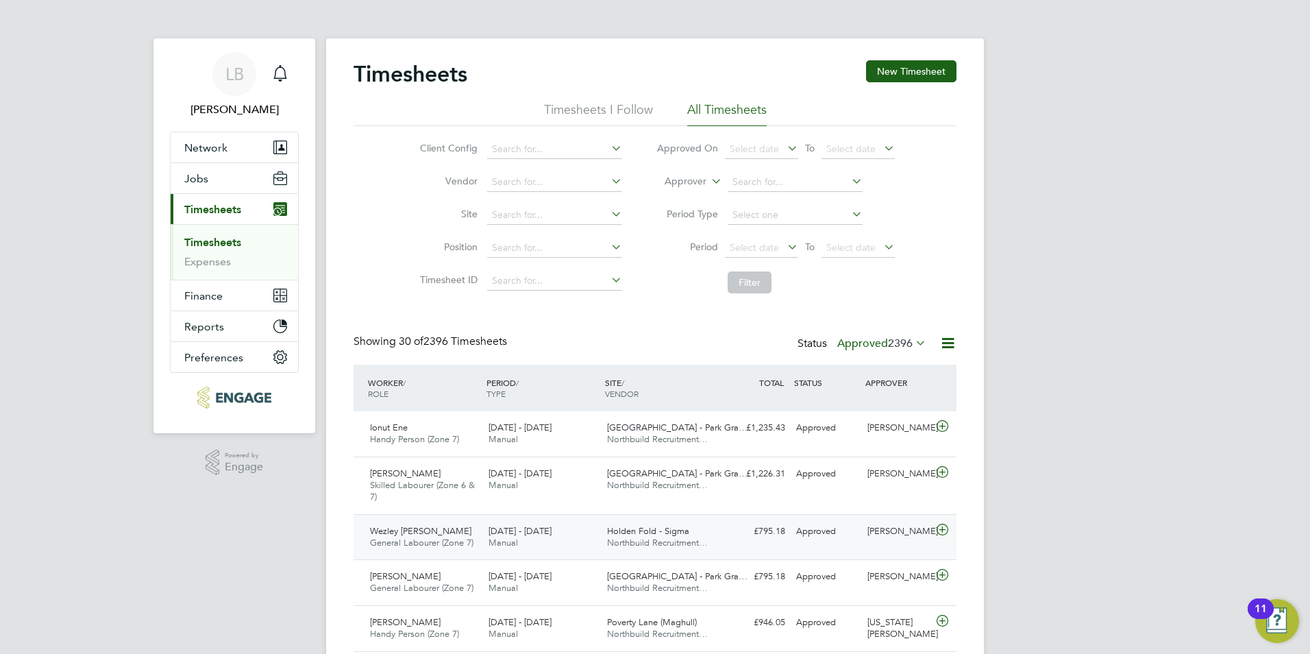
click at [447, 534] on div "Wezley Ferrie General Labourer (Zone 7) 22 - 28 Sep 2025" at bounding box center [424, 537] width 119 height 34
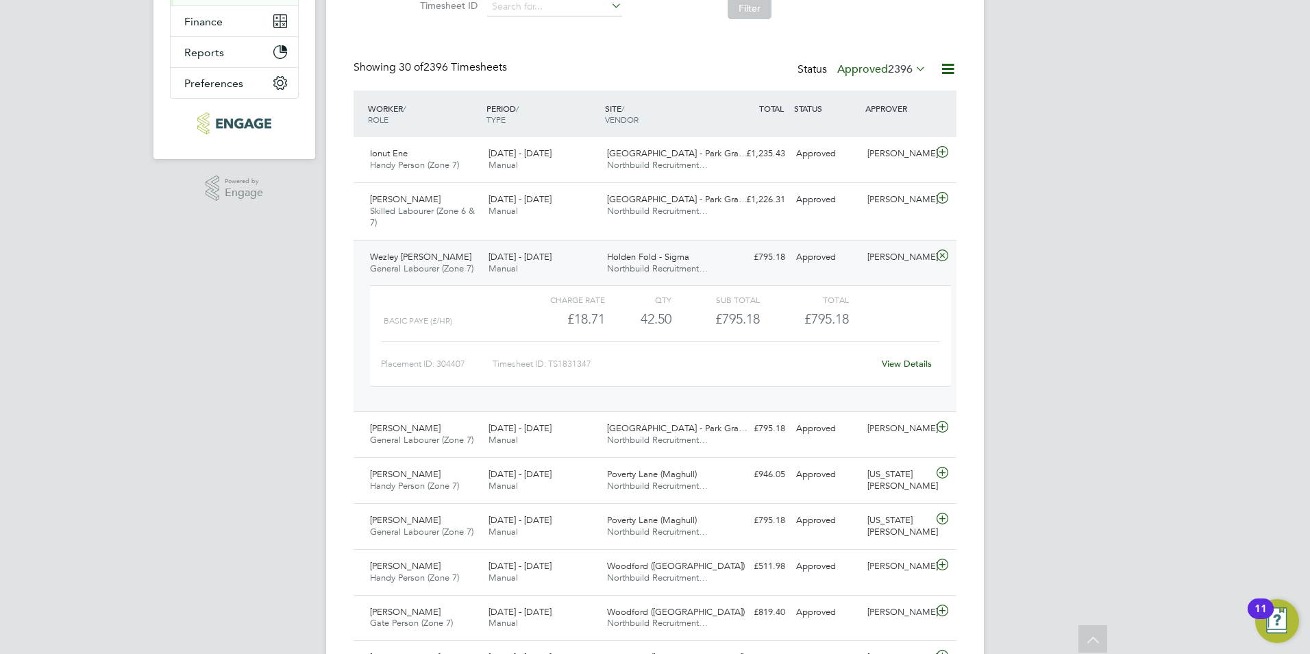
click at [896, 361] on link "View Details" at bounding box center [907, 364] width 50 height 12
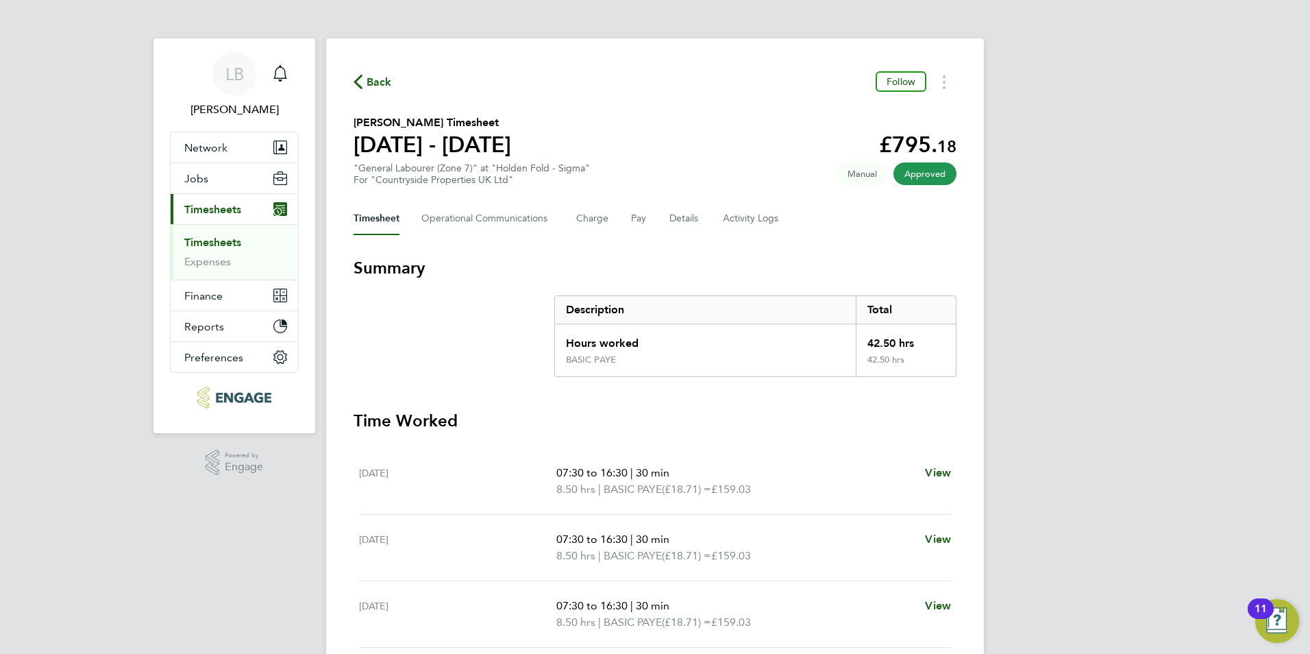
click at [363, 81] on span "Back" at bounding box center [373, 81] width 38 height 13
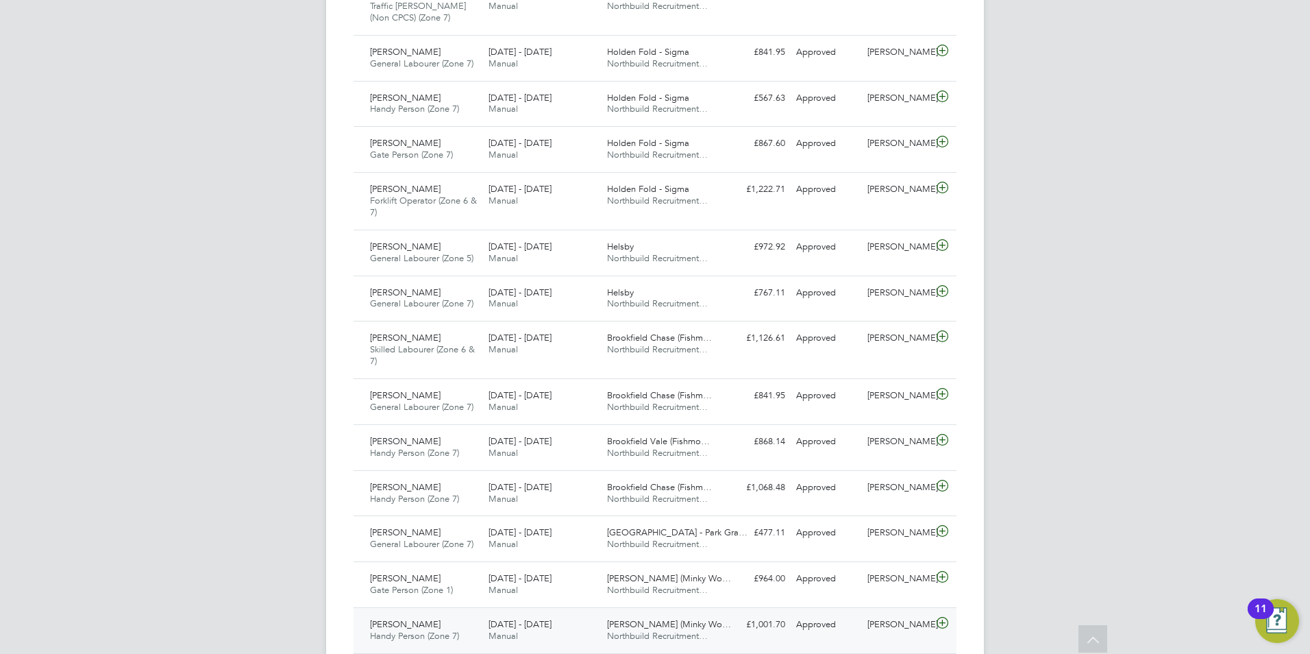
scroll to position [1027, 0]
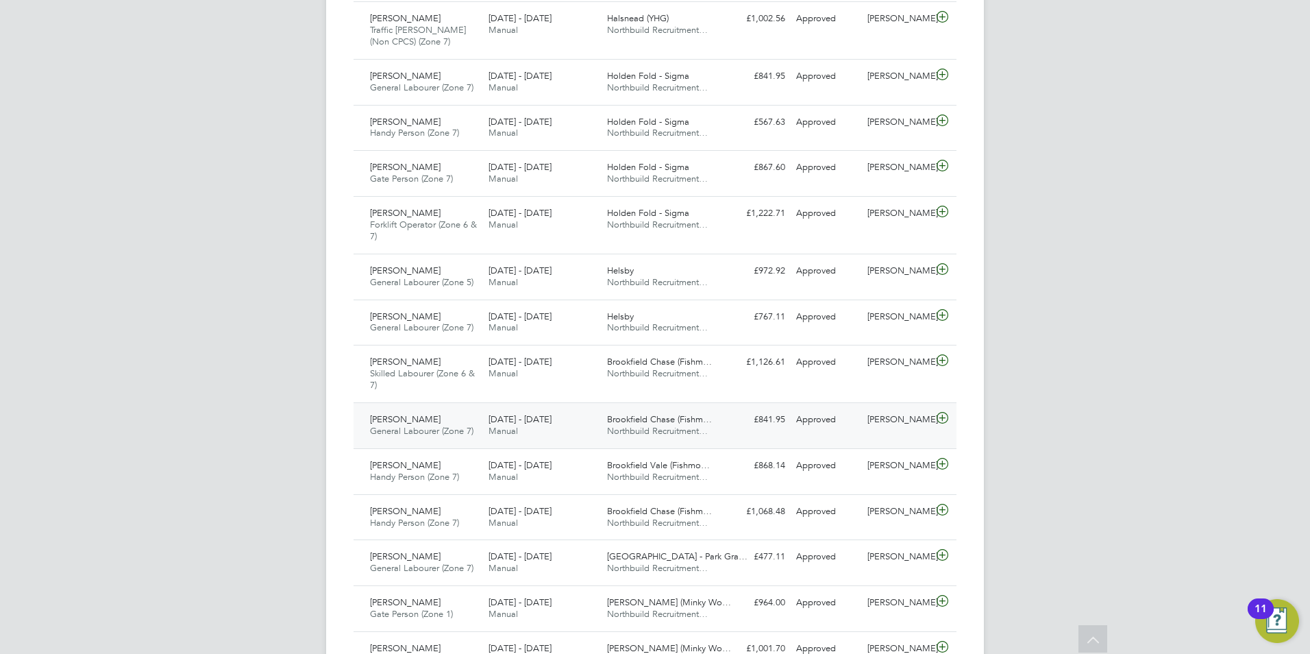
click at [453, 422] on div "[PERSON_NAME] General Labourer (Zone 7) [DATE] - [DATE]" at bounding box center [424, 425] width 119 height 34
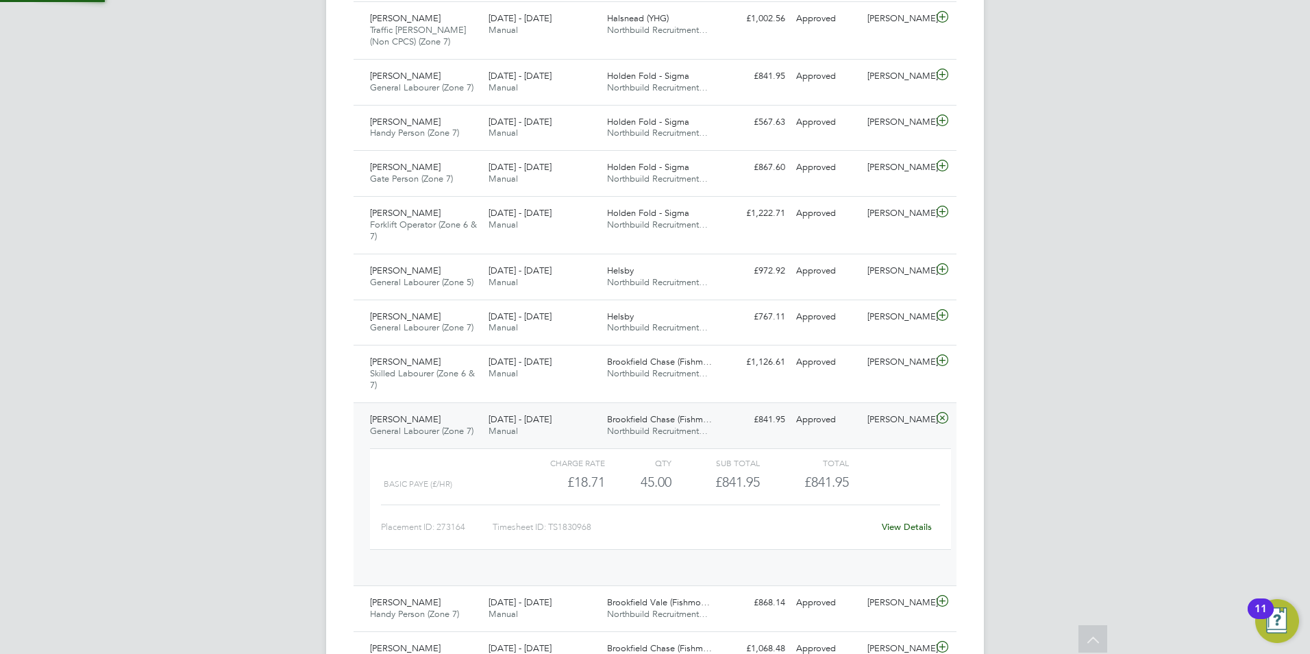
scroll to position [23, 134]
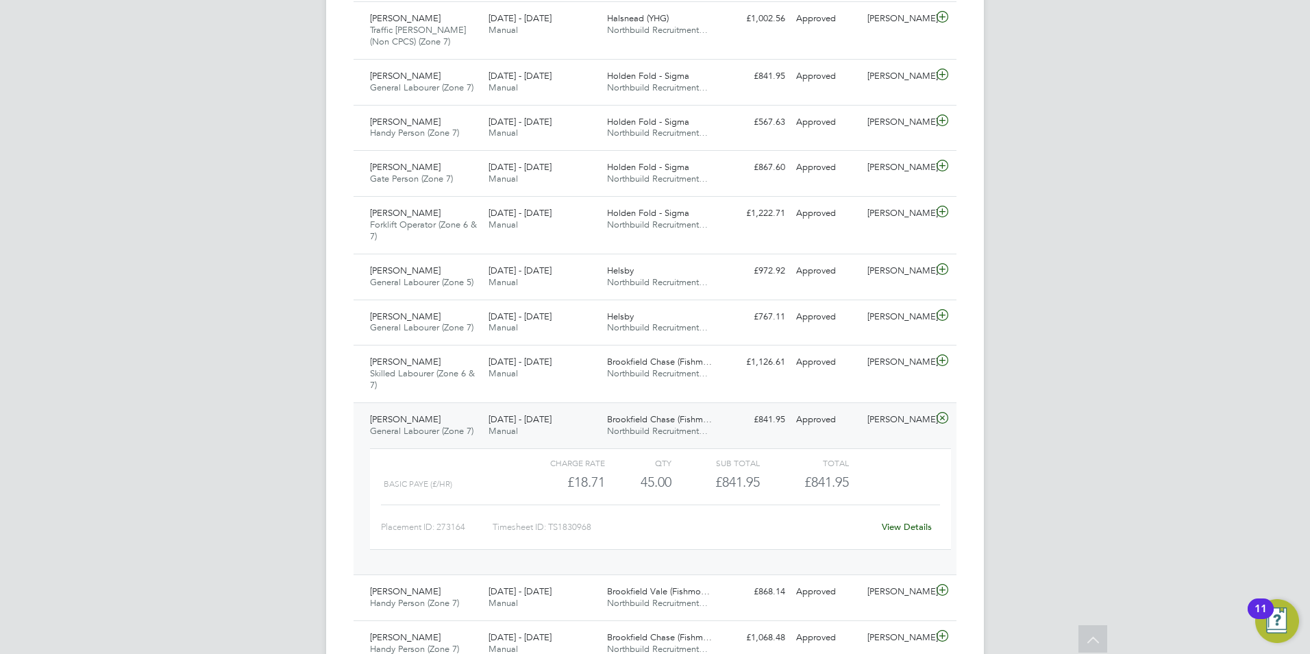
click at [920, 526] on link "View Details" at bounding box center [907, 527] width 50 height 12
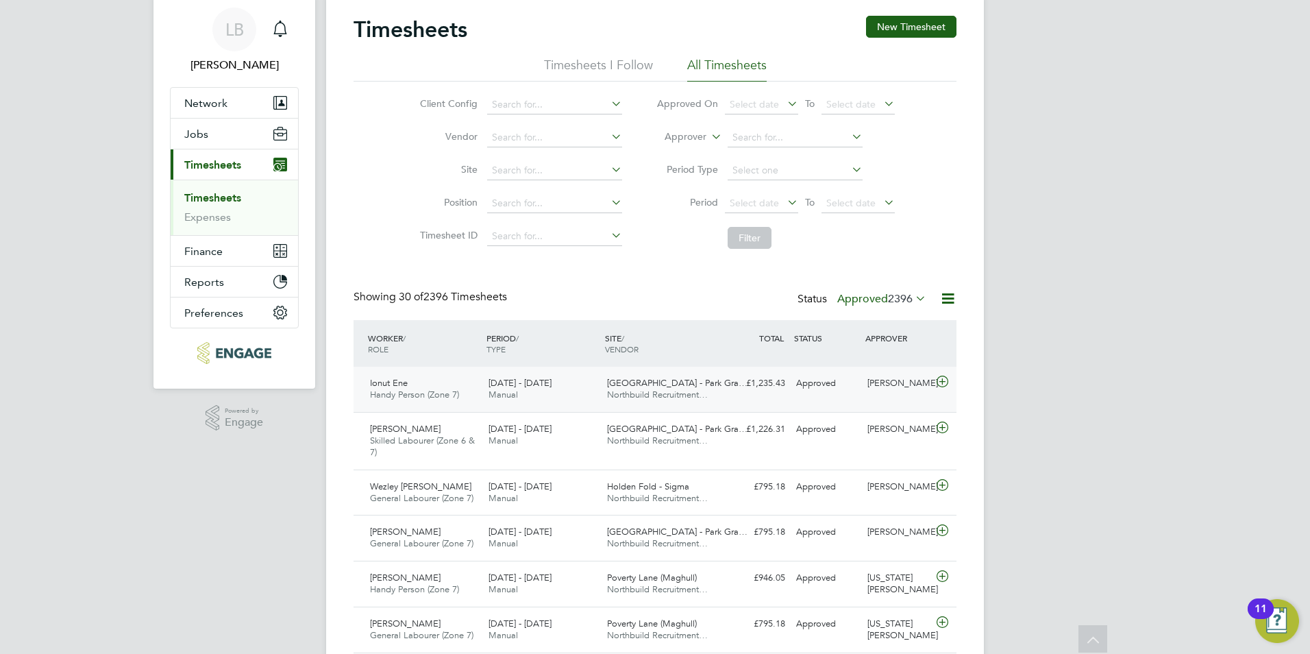
scroll to position [0, 0]
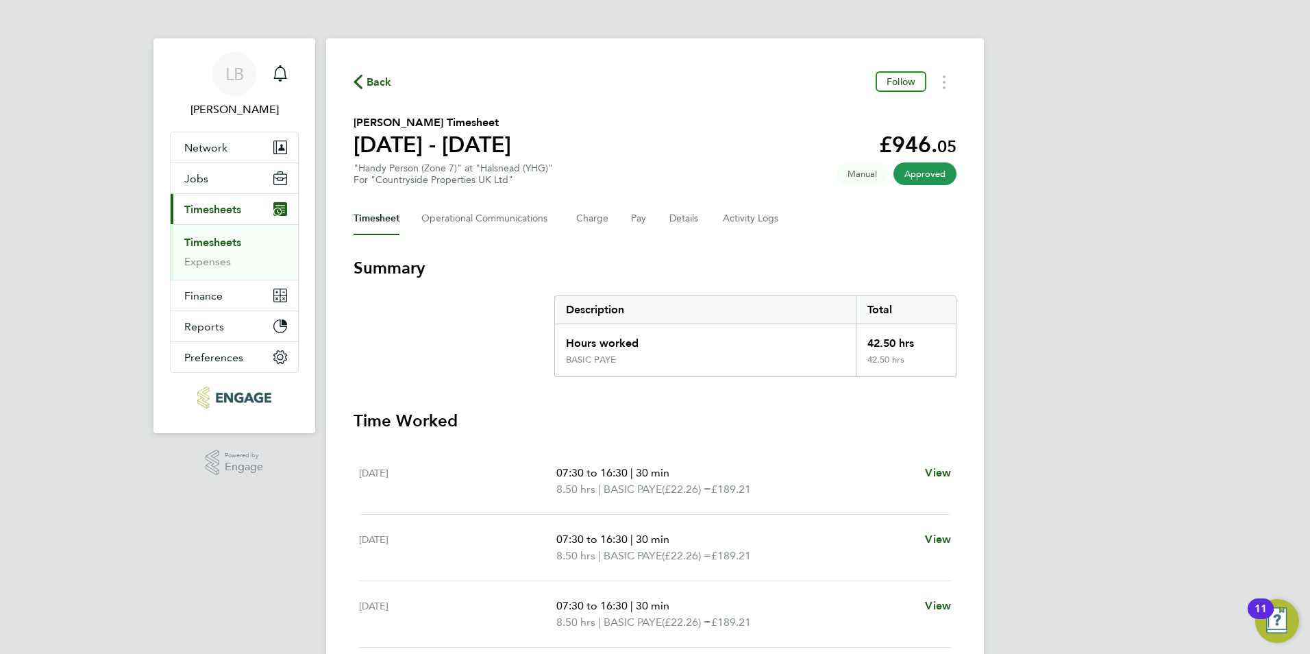
click at [369, 76] on span "Back" at bounding box center [379, 82] width 25 height 16
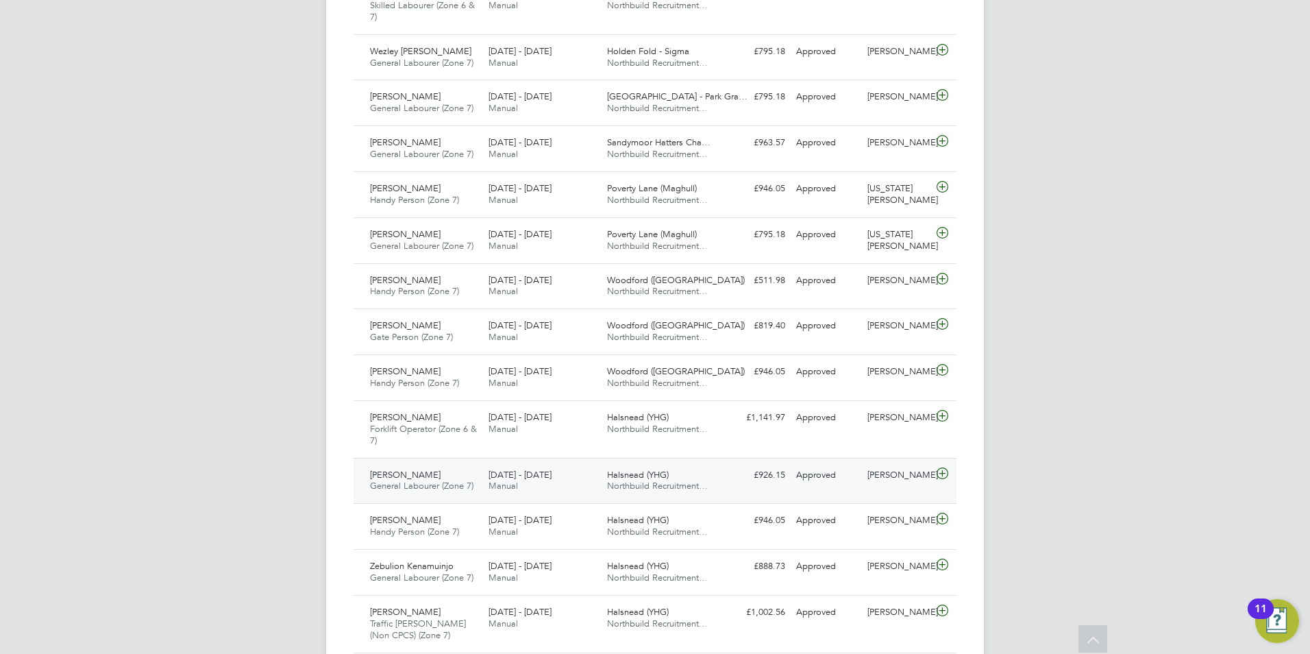
click at [442, 469] on div "[PERSON_NAME] General Labourer (Zone 7) [DATE] - [DATE]" at bounding box center [424, 481] width 119 height 34
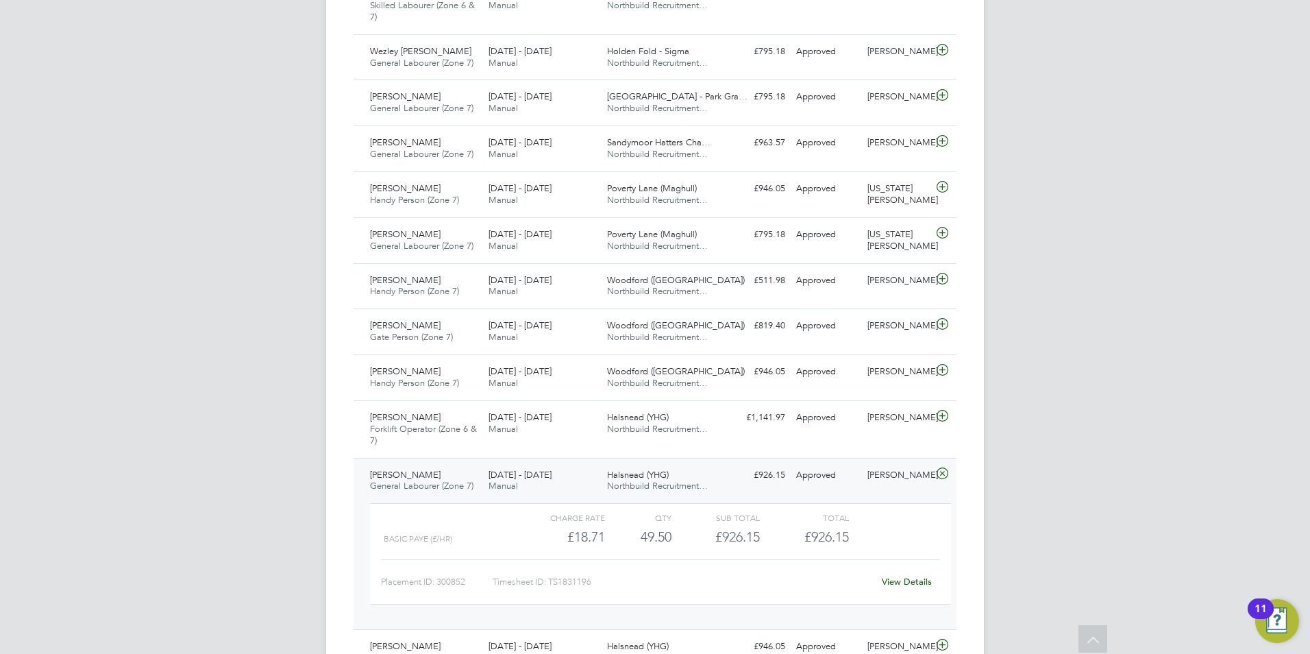
click at [901, 576] on div "View Details" at bounding box center [906, 582] width 67 height 22
click at [907, 580] on link "View Details" at bounding box center [907, 582] width 50 height 12
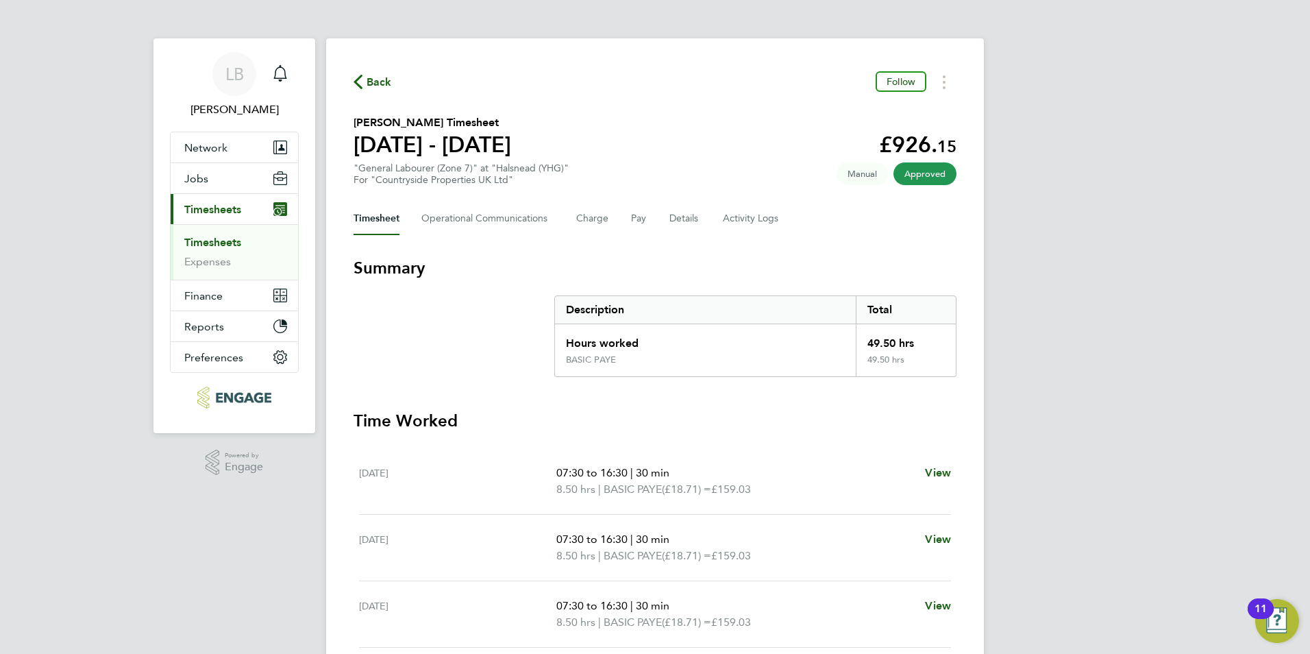
click at [374, 80] on span "Back" at bounding box center [379, 82] width 25 height 16
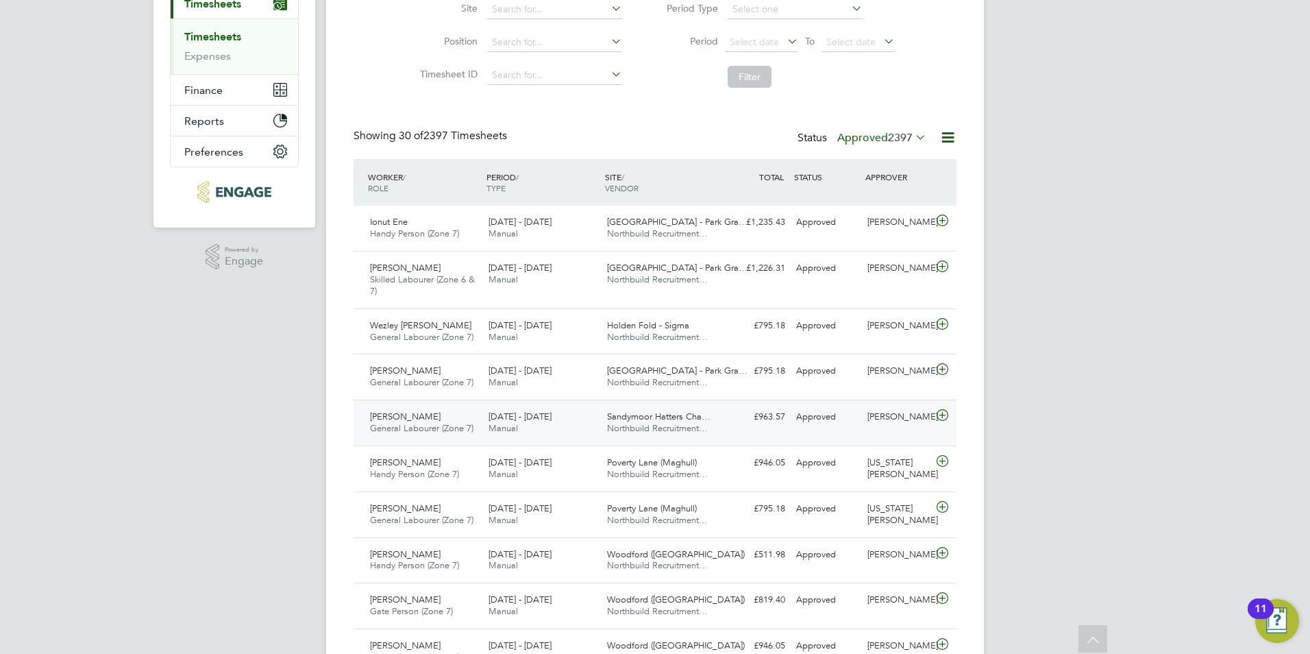
click at [480, 425] on div "[PERSON_NAME] General Labourer (Zone 7) [DATE] - [DATE]" at bounding box center [424, 423] width 119 height 34
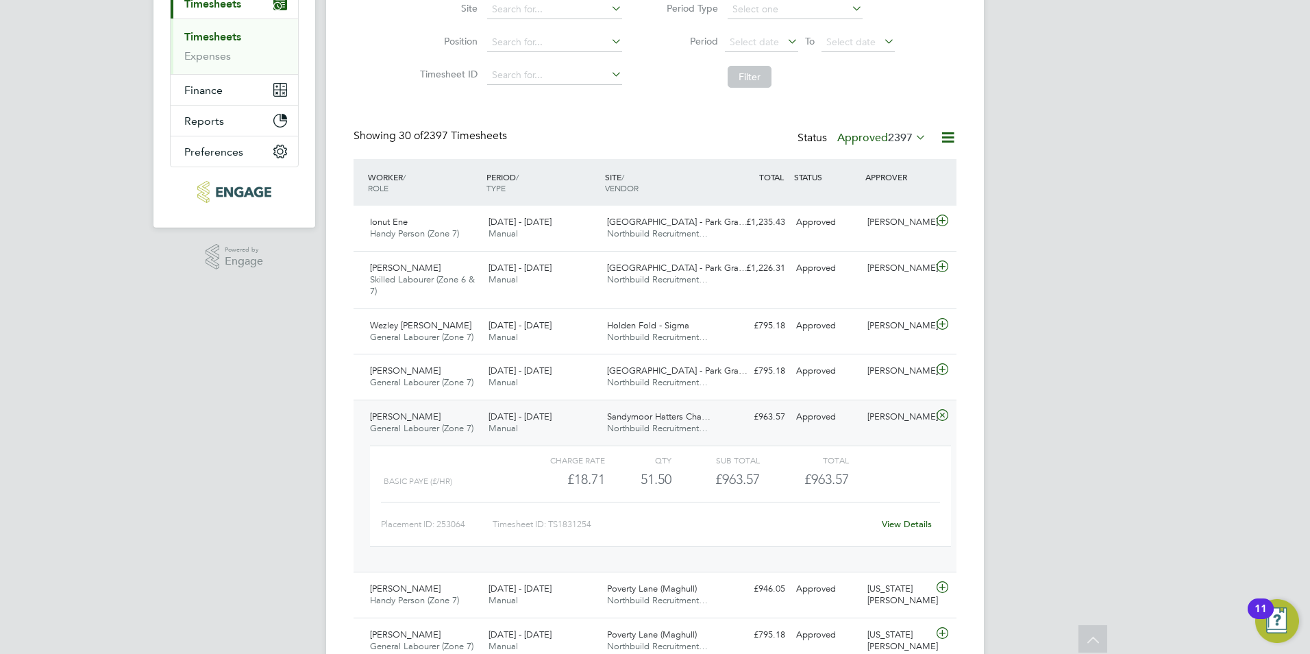
click at [905, 526] on link "View Details" at bounding box center [907, 524] width 50 height 12
